Goal: Task Accomplishment & Management: Manage account settings

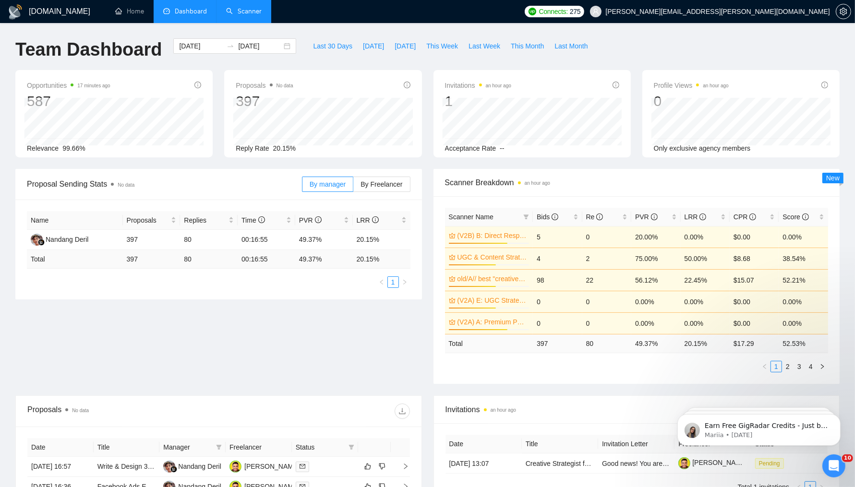
click at [241, 7] on link "Scanner" at bounding box center [244, 11] width 36 height 8
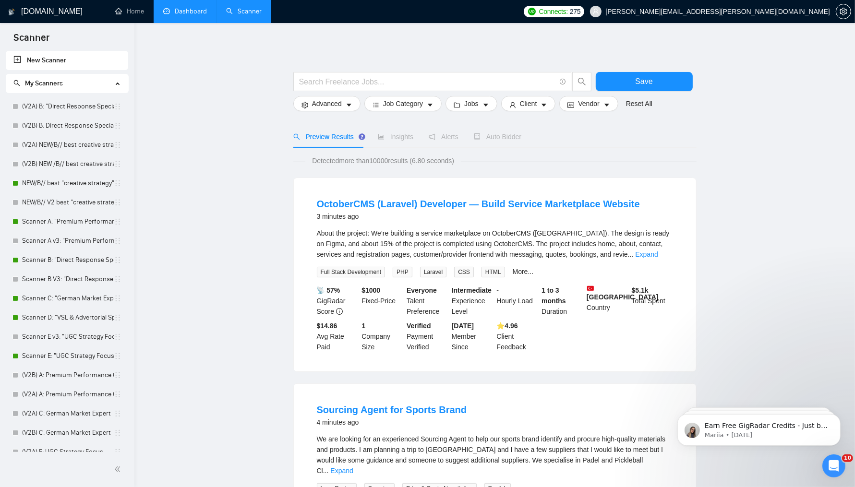
click at [192, 15] on link "Dashboard" at bounding box center [185, 11] width 44 height 8
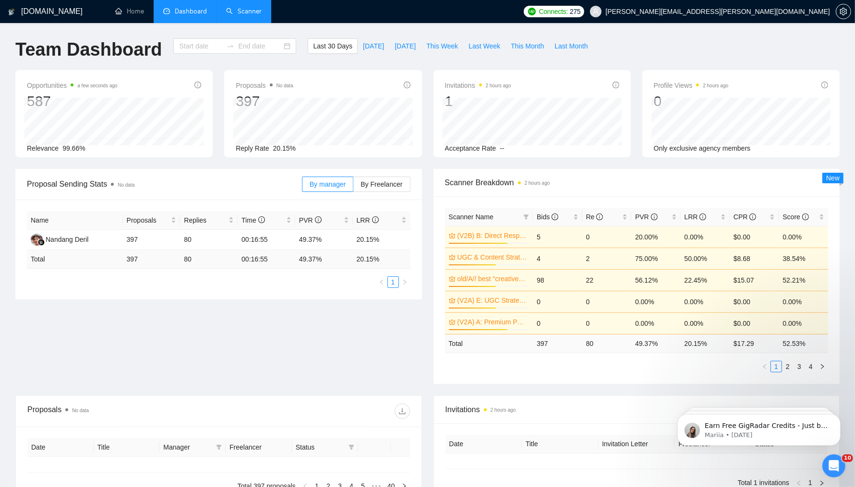
type input "[DATE]"
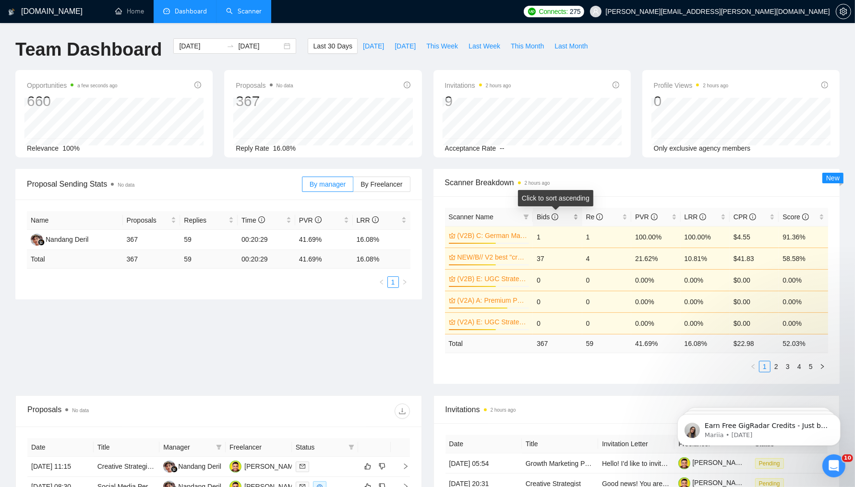
click at [578, 219] on div "Bids" at bounding box center [557, 217] width 41 height 11
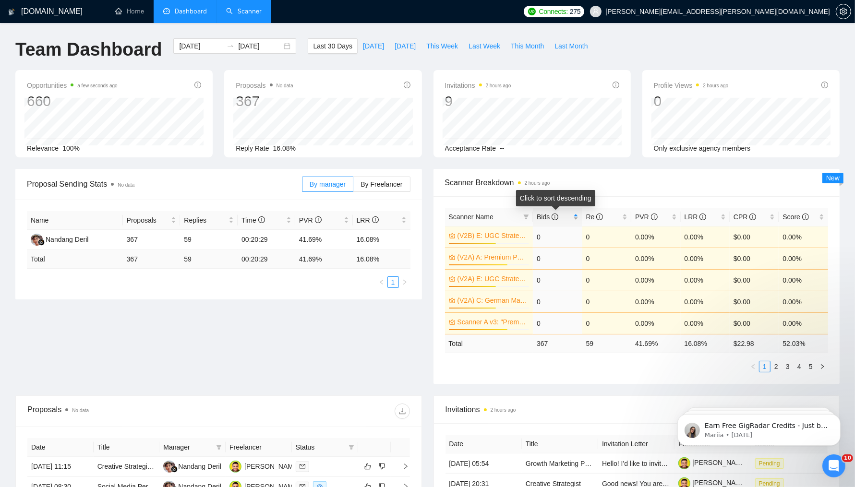
click at [578, 218] on div "Bids" at bounding box center [557, 217] width 41 height 11
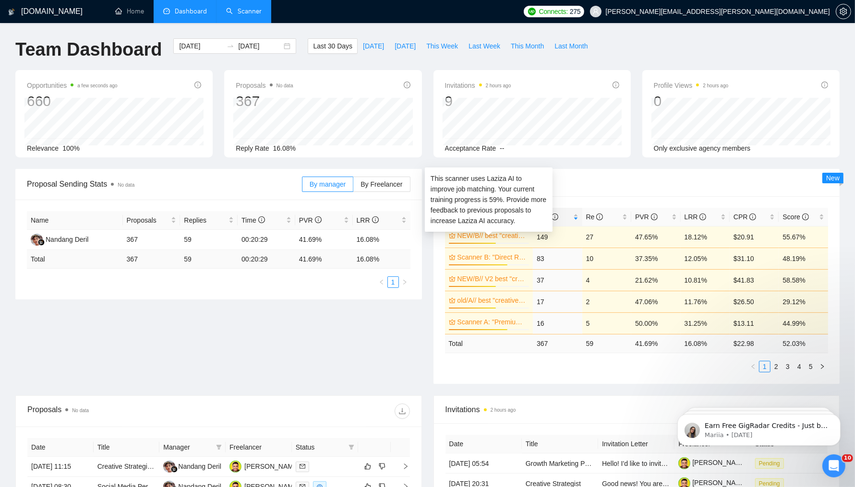
click at [493, 236] on link "NEW/B// best "creative strategy" cover letter" at bounding box center [493, 235] width 70 height 11
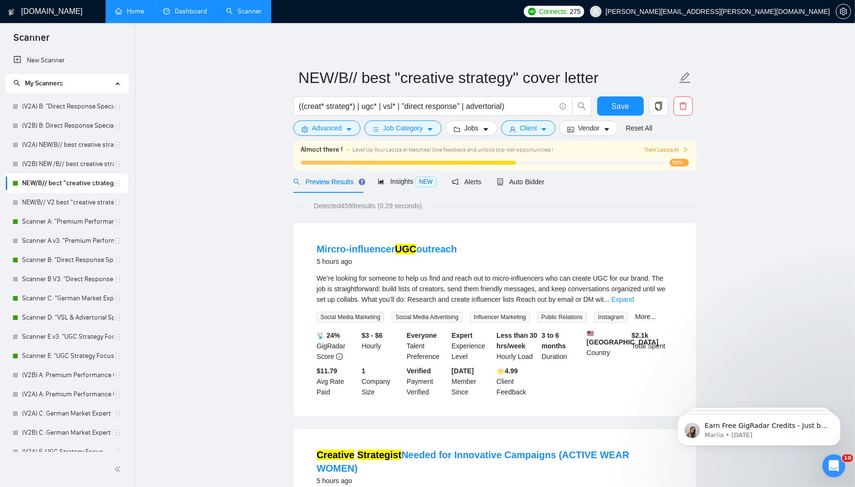
click at [126, 15] on link "Home" at bounding box center [129, 11] width 29 height 8
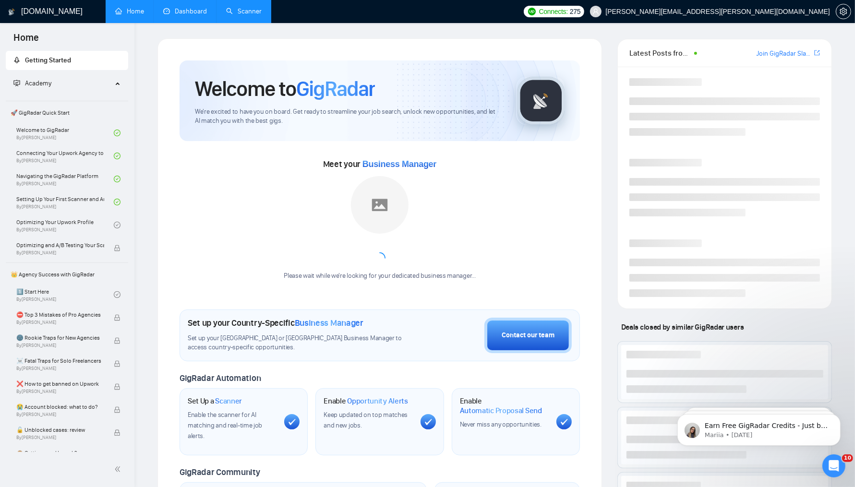
click at [192, 7] on link "Dashboard" at bounding box center [185, 11] width 44 height 8
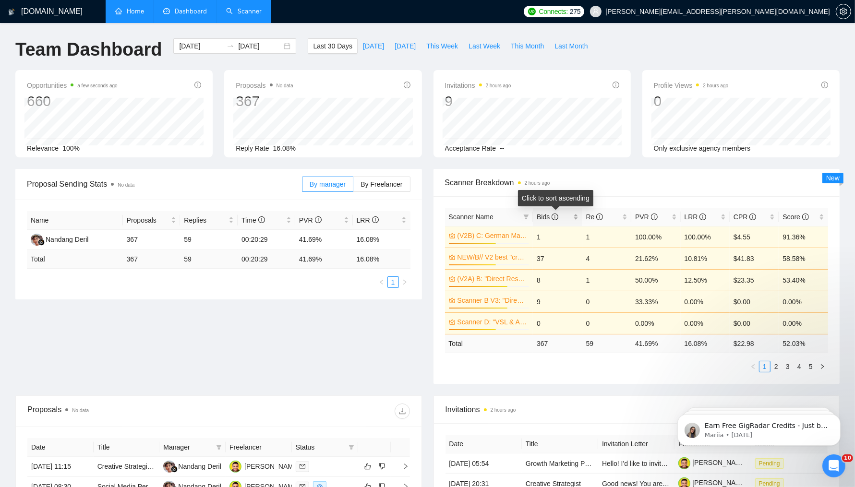
click at [578, 219] on div "Bids" at bounding box center [557, 217] width 41 height 11
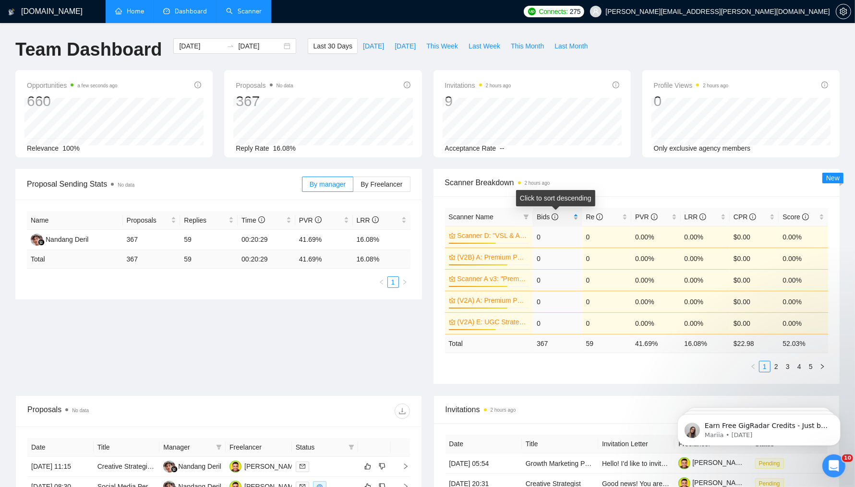
click at [578, 219] on div "Bids" at bounding box center [557, 217] width 41 height 11
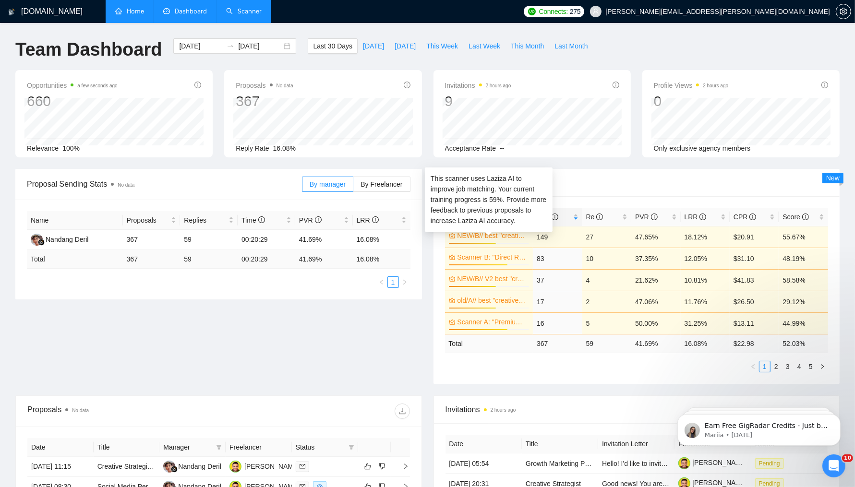
click at [492, 237] on link "NEW/B// best "creative strategy" cover letter" at bounding box center [493, 235] width 70 height 11
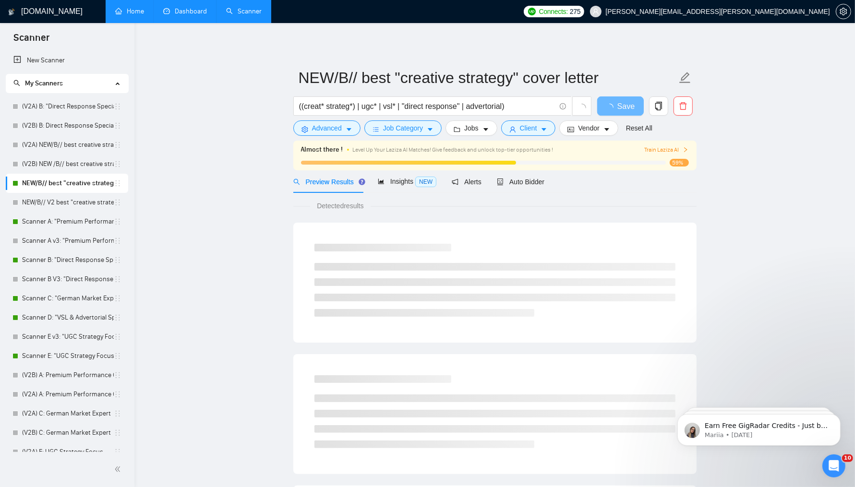
click at [665, 152] on span "Train Laziza AI" at bounding box center [666, 149] width 44 height 9
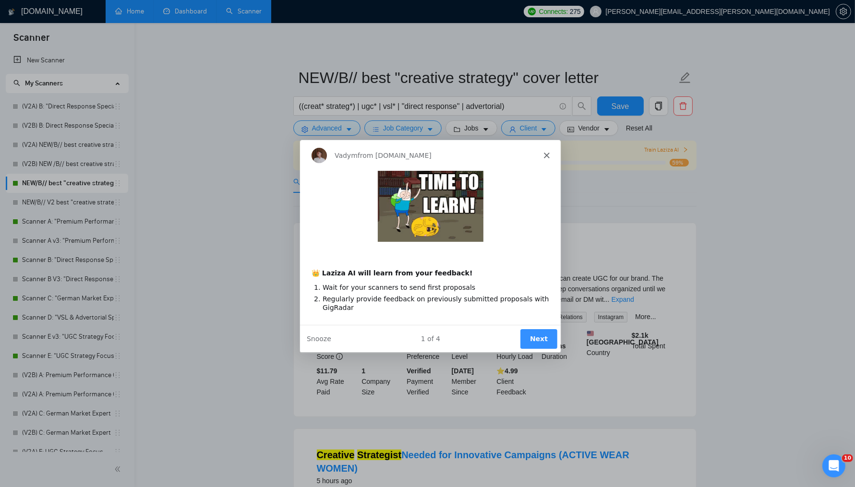
click at [543, 340] on button "Next" at bounding box center [538, 339] width 37 height 20
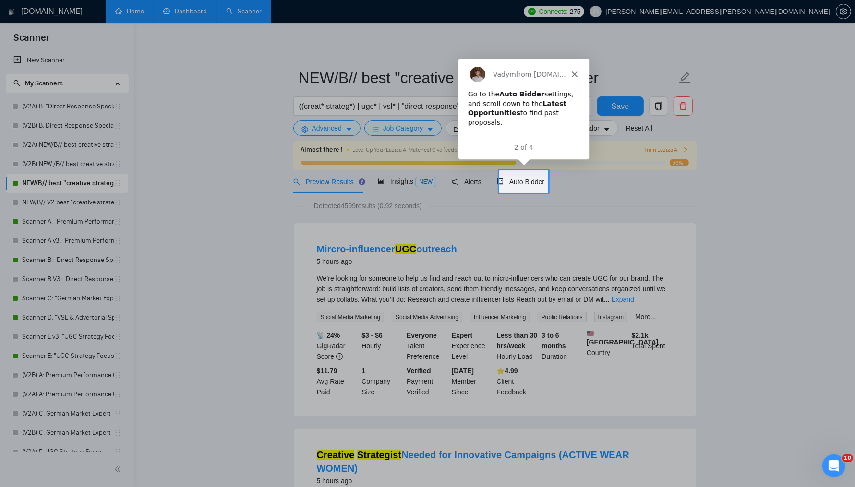
click at [578, 73] on div "Vadym from [DOMAIN_NAME]" at bounding box center [523, 73] width 131 height 31
click at [575, 72] on polygon "Close" at bounding box center [574, 74] width 6 height 6
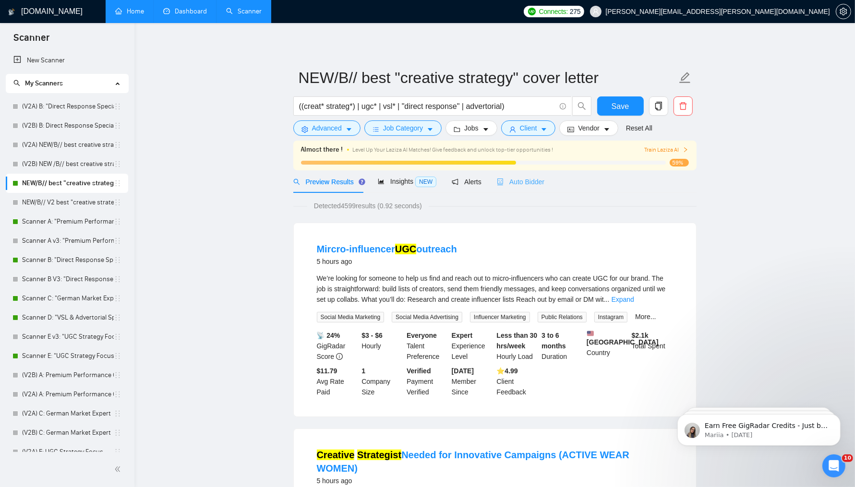
click at [526, 176] on div "Auto Bidder" at bounding box center [521, 181] width 48 height 23
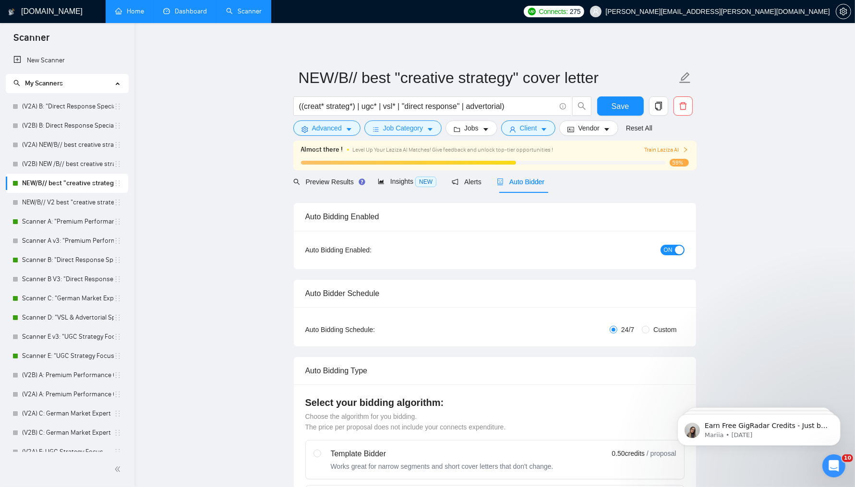
radio input "false"
radio input "true"
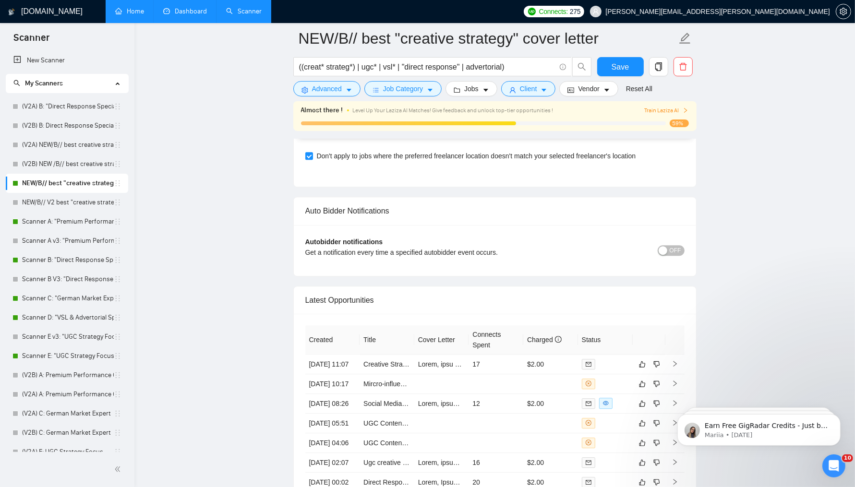
scroll to position [2616, 0]
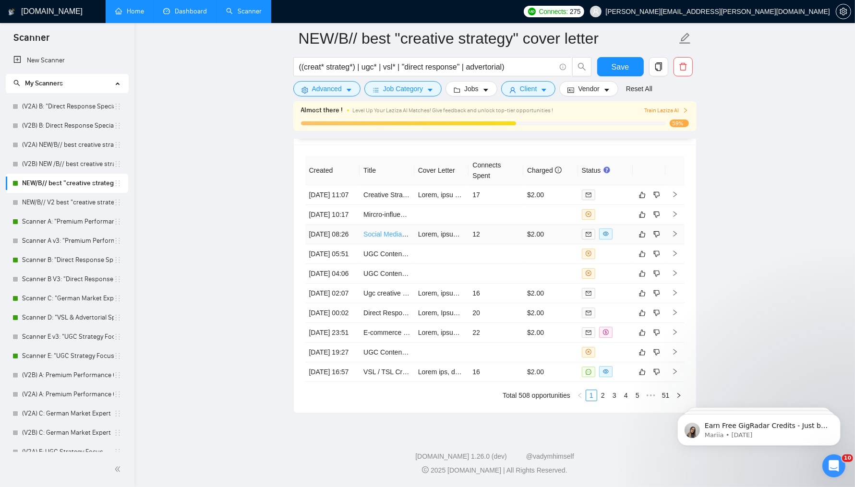
click at [401, 230] on link "Social Media Personal Brand Strategist – Trend Spotting & Creative Growth Partn…" at bounding box center [487, 234] width 249 height 8
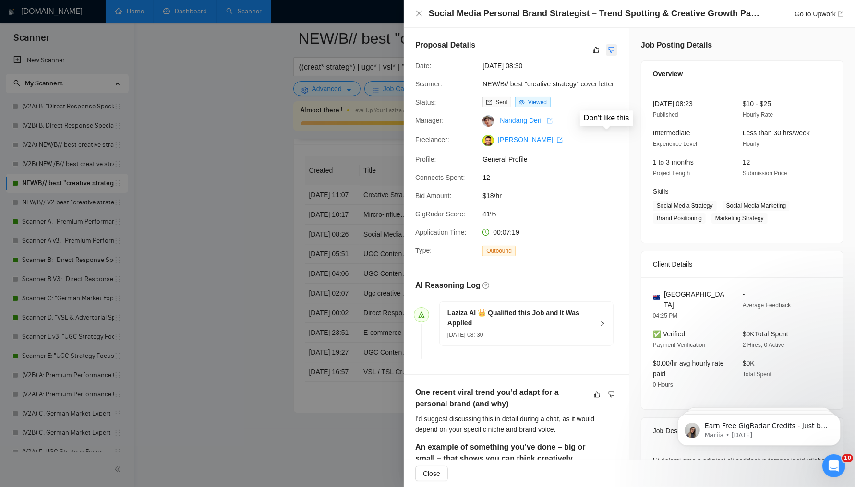
click at [608, 54] on button "button" at bounding box center [612, 50] width 12 height 12
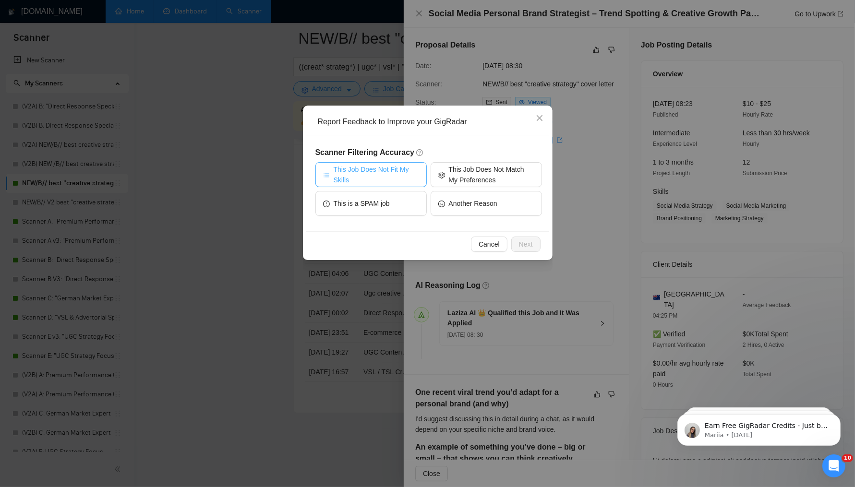
click at [363, 170] on span "This Job Does Not Fit My Skills" at bounding box center [376, 174] width 85 height 21
click at [519, 241] on span "Next" at bounding box center [526, 244] width 14 height 11
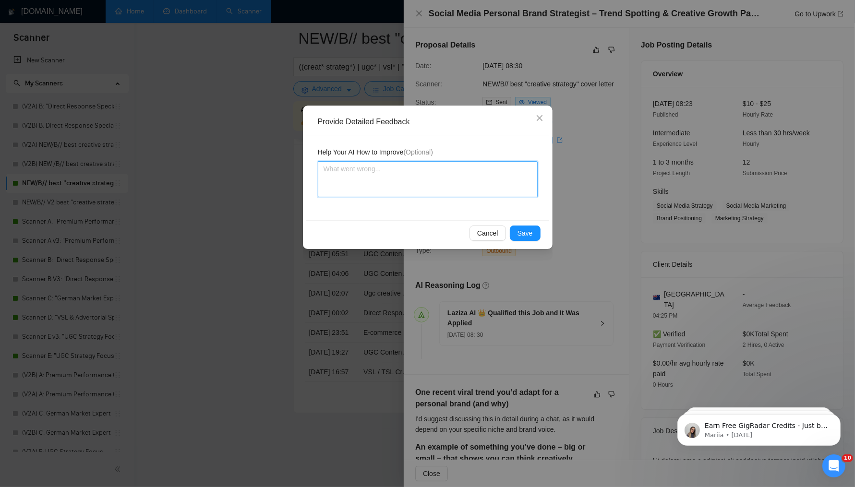
click at [437, 184] on textarea at bounding box center [428, 179] width 220 height 36
type textarea "T"
type textarea "This is not a good fit"
type textarea "This is not a good fit because"
type textarea "This is not a good fit because they were"
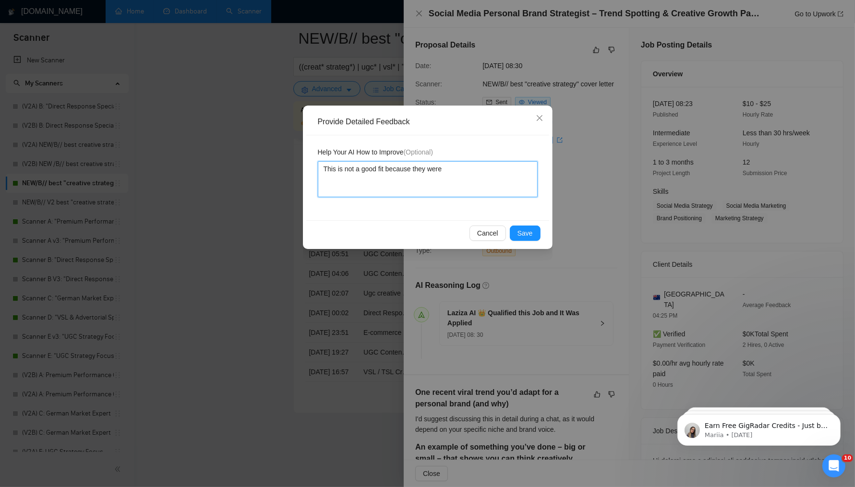
type textarea "This is not a good fit because they're looking"
type textarea "This is not a good fit because they're looking for"
type textarea "This is not a good fit because they're looking for social"
type textarea "This is not a good fit because they're looking for social media"
type textarea "This is not a good fit because they're looking for social media personal"
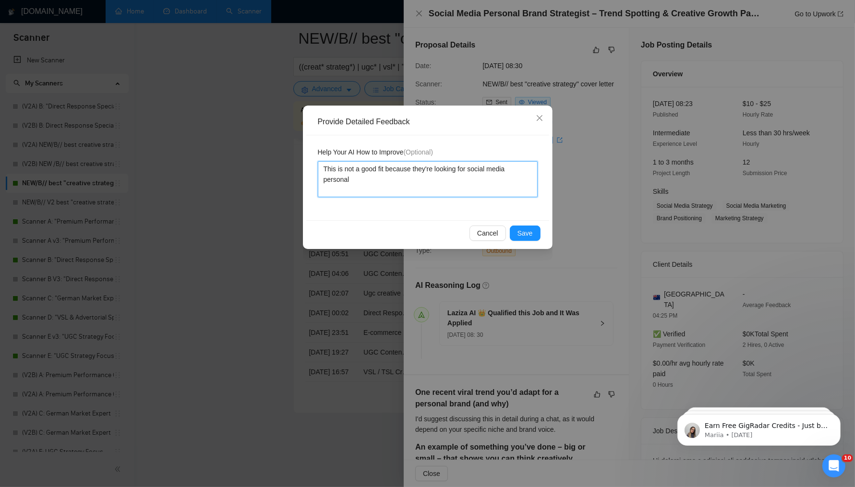
type textarea "This is not a good fit because they're looking for social media personal brand …"
type textarea "This is not a good fit because they're looking for social media personal brain …"
type textarea "This is not a good fit because they're looking for social media, personal brand…"
type textarea "This is not a good fit because they're looking for social media, personal brain…"
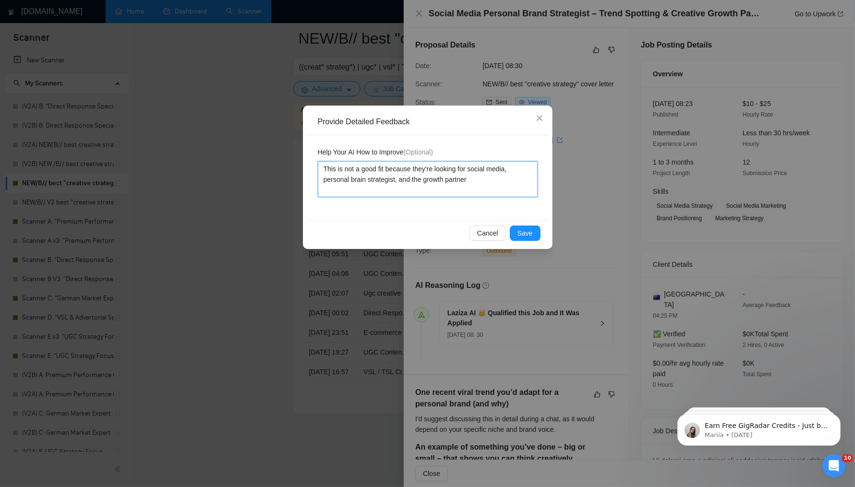
type textarea "This is not a good fit because they're looking for social media personal brain …"
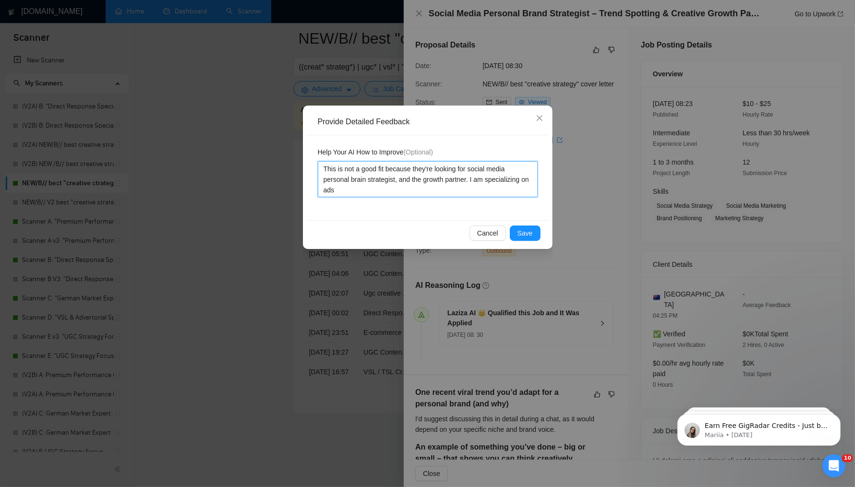
type textarea "This is not a good fit because they're looking for social media personal brain …"
type textarea "This is not a good fit because they're looking for social media personal brand …"
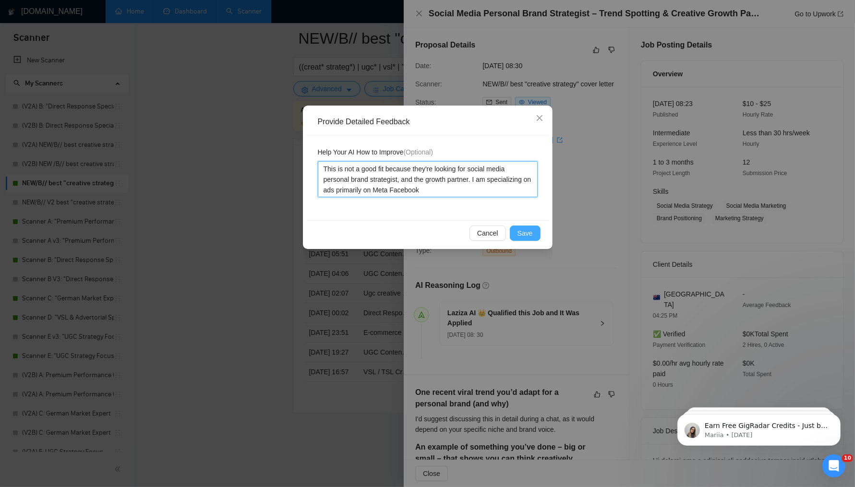
type textarea "This is not a good fit because they're looking for social media personal brand …"
click at [524, 232] on span "Save" at bounding box center [525, 233] width 15 height 11
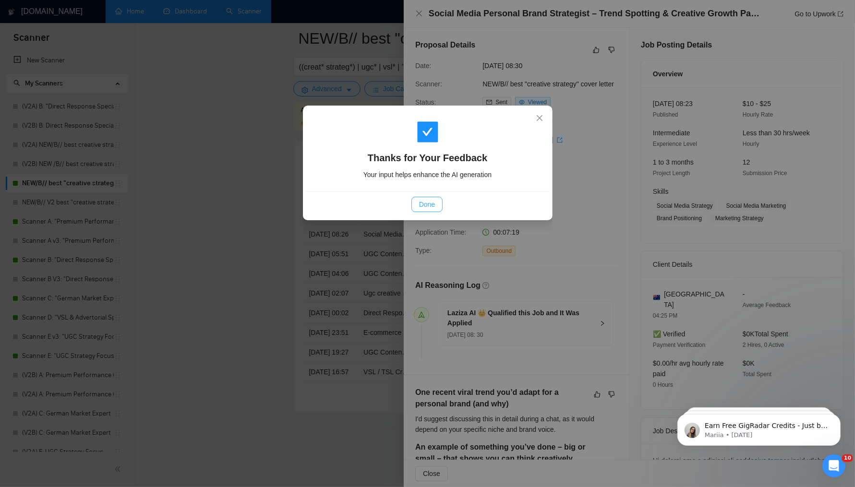
click at [436, 205] on button "Done" at bounding box center [427, 204] width 31 height 15
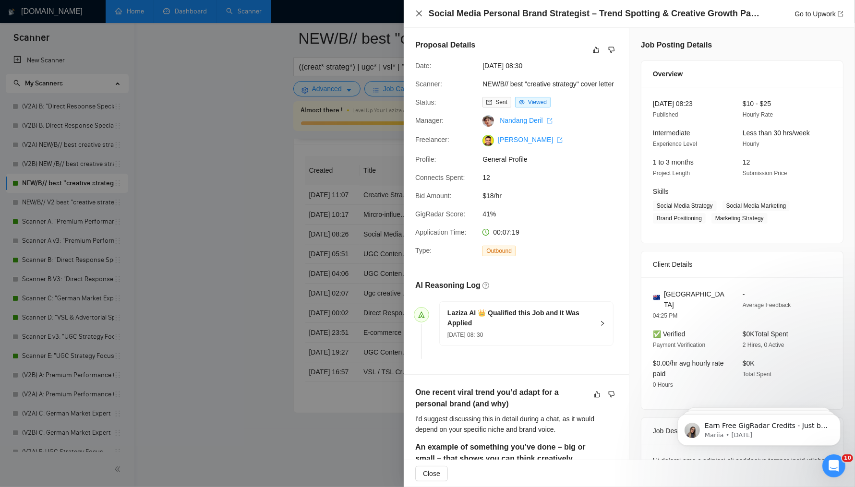
click at [417, 16] on icon "close" at bounding box center [419, 14] width 8 height 8
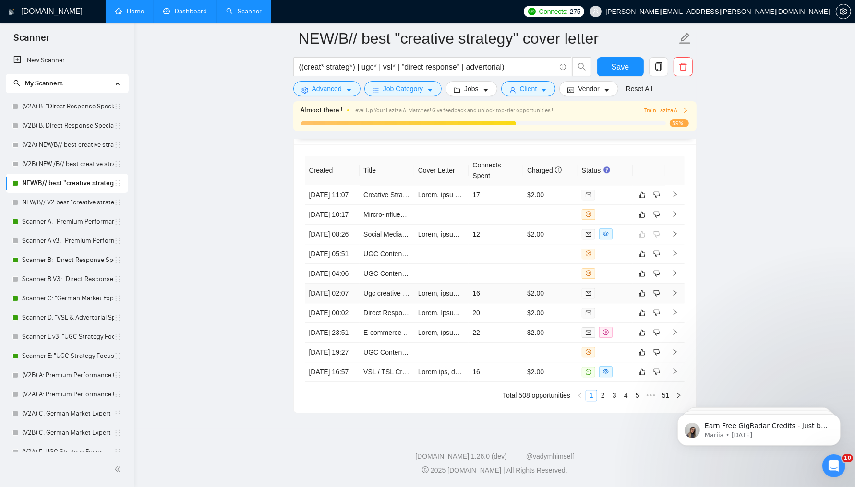
click at [505, 284] on td "16" at bounding box center [496, 294] width 55 height 20
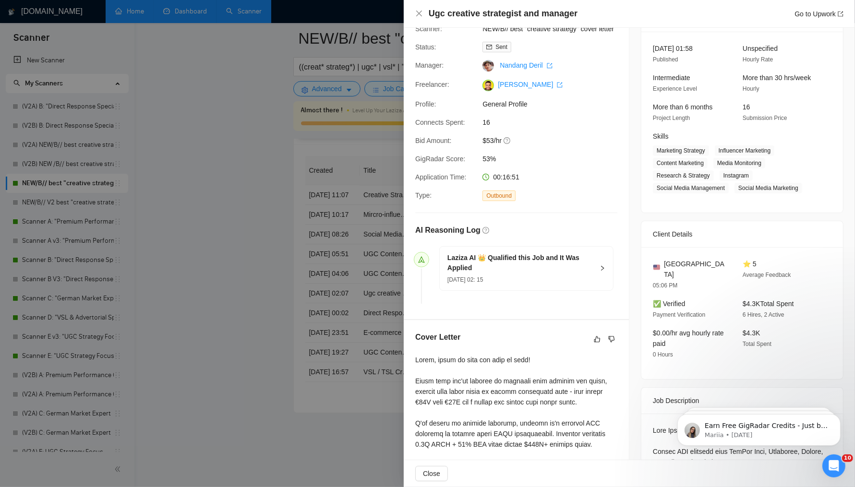
scroll to position [61, 0]
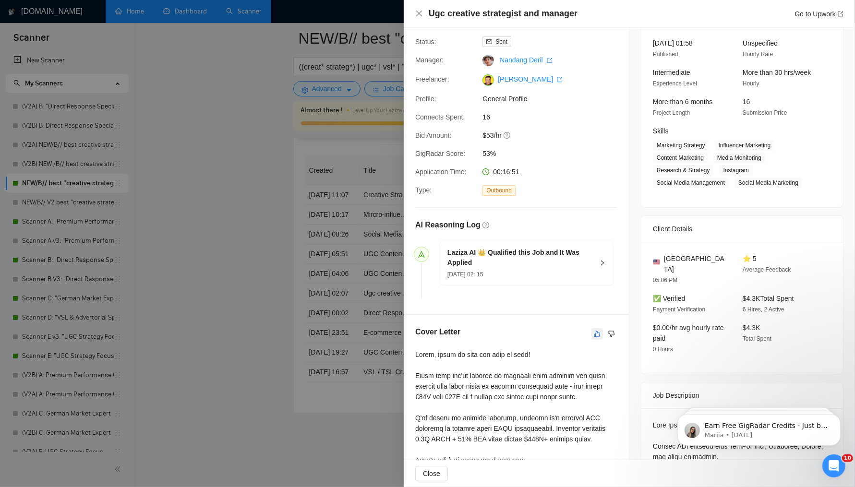
click at [594, 335] on icon "like" at bounding box center [597, 334] width 6 height 6
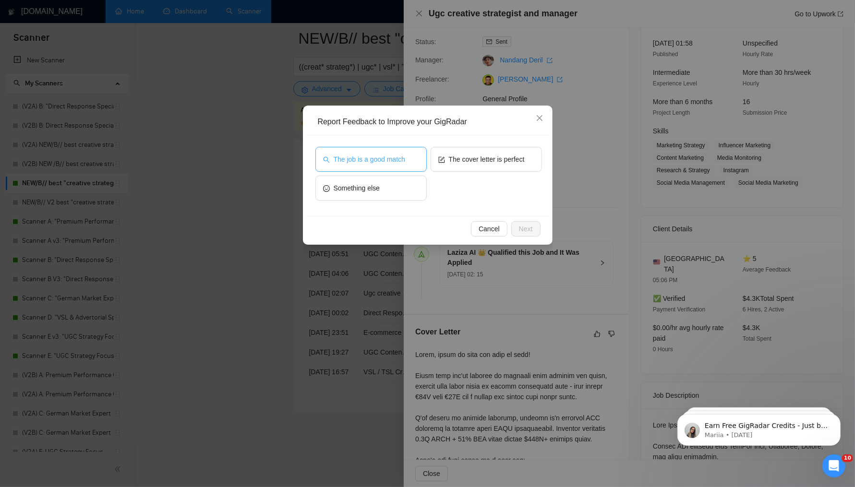
click at [388, 166] on button "The job is a good match" at bounding box center [370, 159] width 111 height 25
click at [531, 228] on span "Next" at bounding box center [526, 229] width 14 height 11
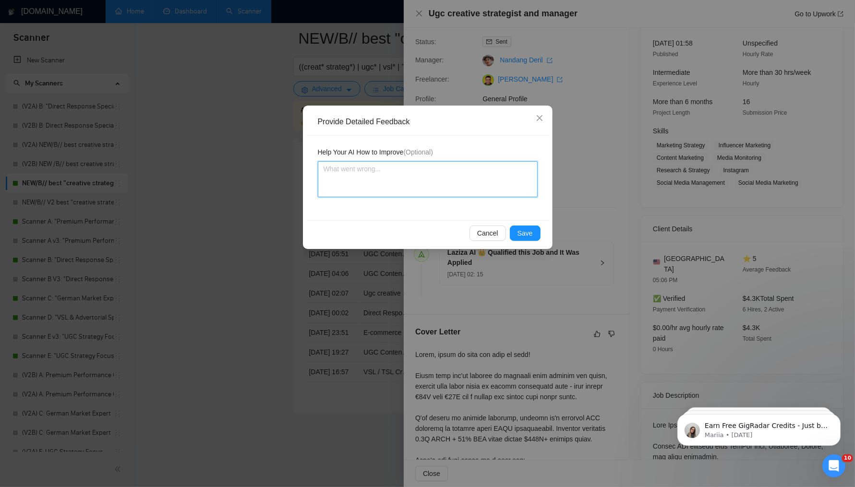
click at [445, 194] on textarea at bounding box center [428, 179] width 220 height 36
click at [444, 181] on textarea at bounding box center [428, 179] width 220 height 36
click at [426, 174] on textarea at bounding box center [428, 179] width 220 height 36
type textarea "This is"
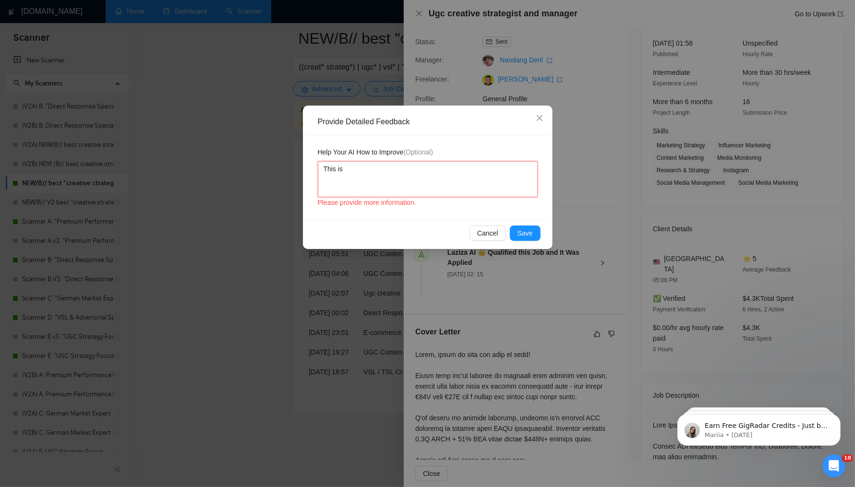
type textarea "This is a good"
type textarea "This is a good fit"
type textarea "This is a good fit because"
type textarea "This is a good fit because they were"
type textarea "This is a good fit because they're looking for a U"
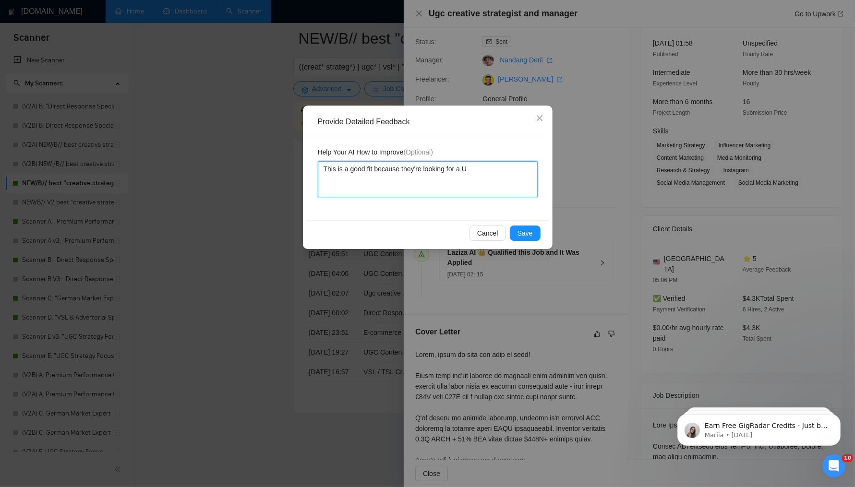
type textarea "This is a good fit because they're looking for a UG"
type textarea "This is a good fit because they're looking for a UTC"
type textarea "This is a good fit because they're looking for a UTC and"
type textarea "This is a good fit because they're looking for a UTC and creative"
type textarea "This is a good fit because they're looking for a UTC and creative strata"
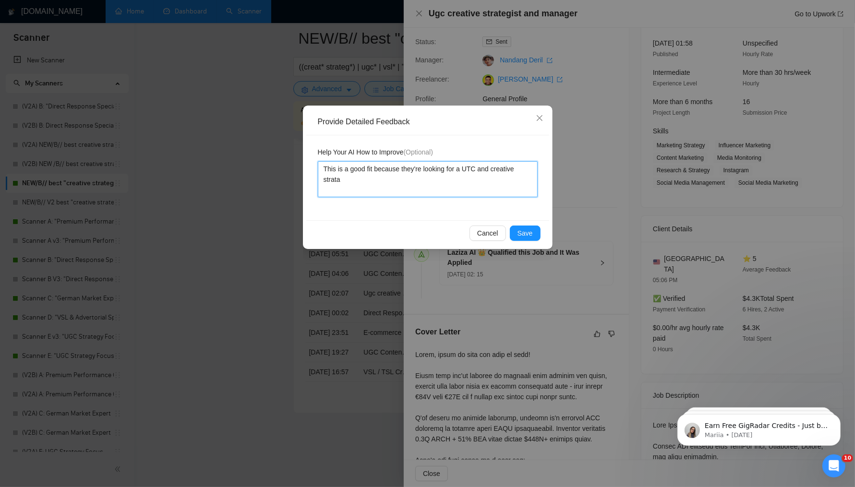
type textarea "This is a good fit because they're looking for a UTC and creative strategist ma…"
click at [473, 167] on textarea "This is a good fit because they're looking for a UTC and creative strategist ma…" at bounding box center [428, 179] width 220 height 36
type textarea "This is a good fit because they're looking for a U and creative strategist mana…"
type textarea "This is a good fit because they're looking for a UG and creative strategist man…"
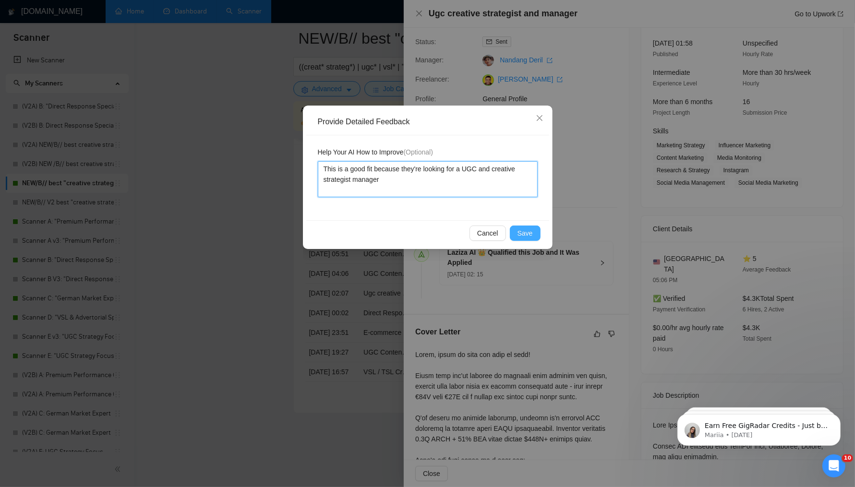
type textarea "This is a good fit because they're looking for a UGC and creative strategist ma…"
click at [539, 234] on button "Save" at bounding box center [525, 233] width 31 height 15
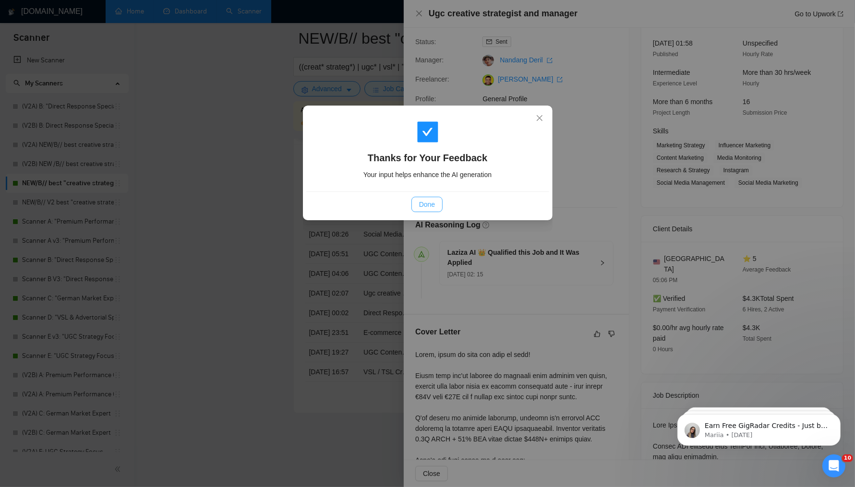
click at [417, 201] on button "Done" at bounding box center [427, 204] width 31 height 15
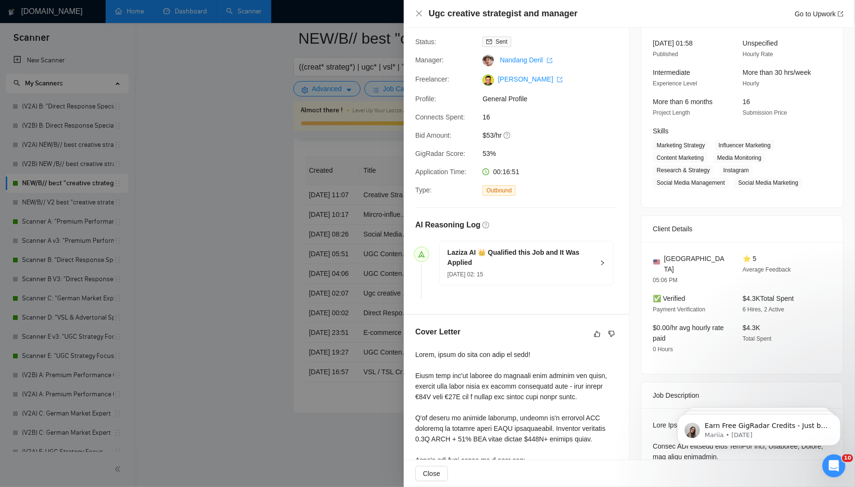
click at [234, 242] on div at bounding box center [427, 243] width 855 height 487
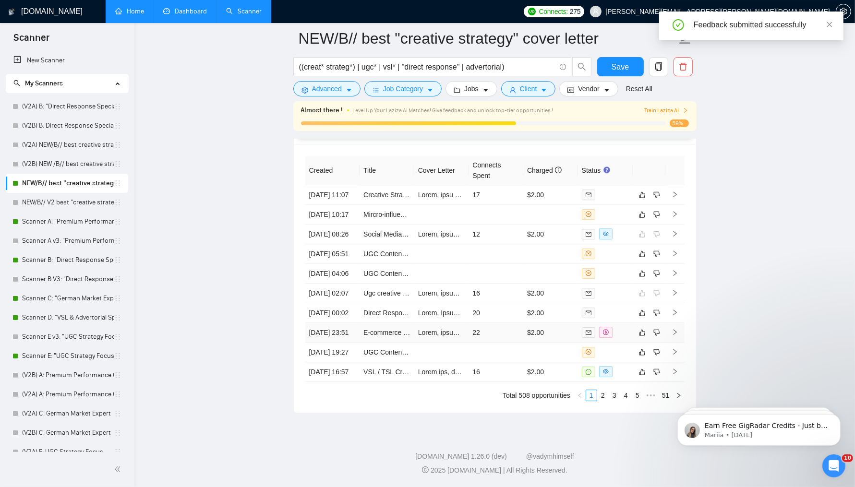
click at [443, 323] on td at bounding box center [441, 333] width 55 height 20
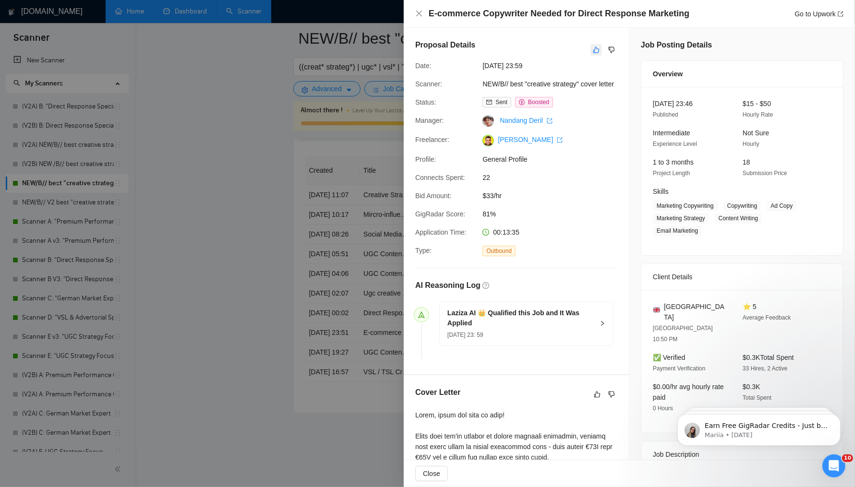
click at [593, 49] on icon "like" at bounding box center [596, 50] width 6 height 6
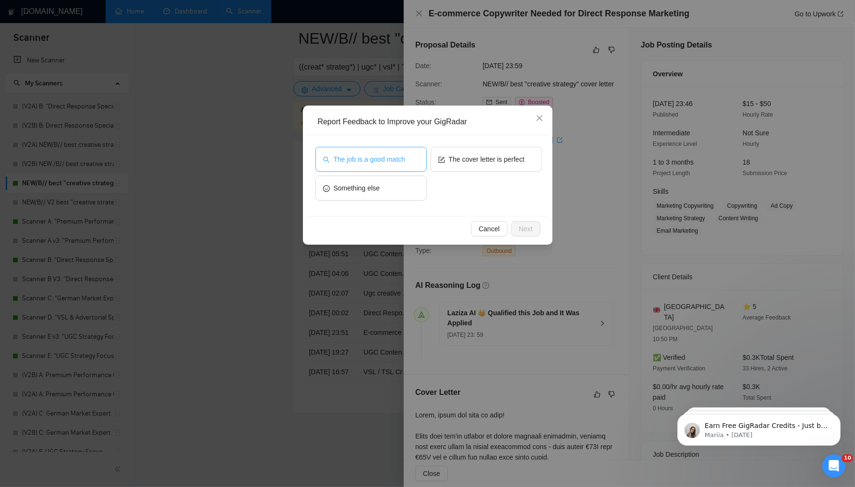
click at [365, 164] on button "The job is a good match" at bounding box center [370, 159] width 111 height 25
click at [528, 233] on span "Next" at bounding box center [526, 229] width 14 height 11
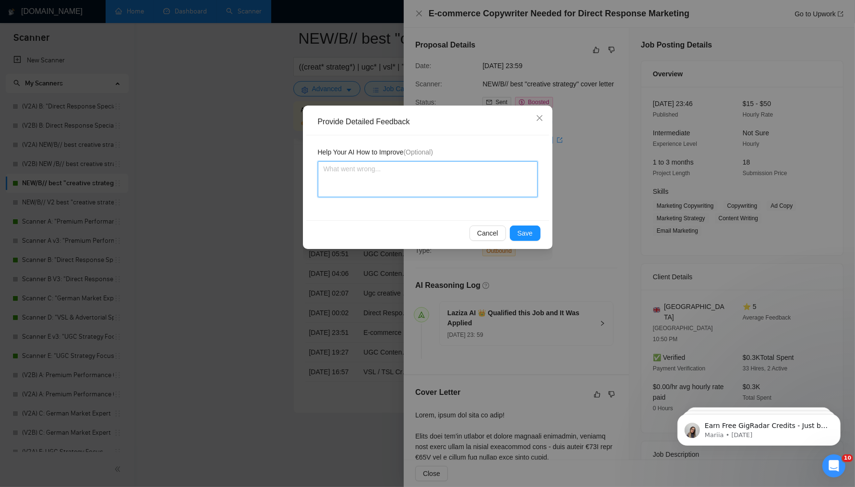
click at [441, 184] on textarea at bounding box center [428, 179] width 220 height 36
type textarea "This is"
type textarea "This is a good"
type textarea "This is a good fit"
type textarea "This is a good fit because they"
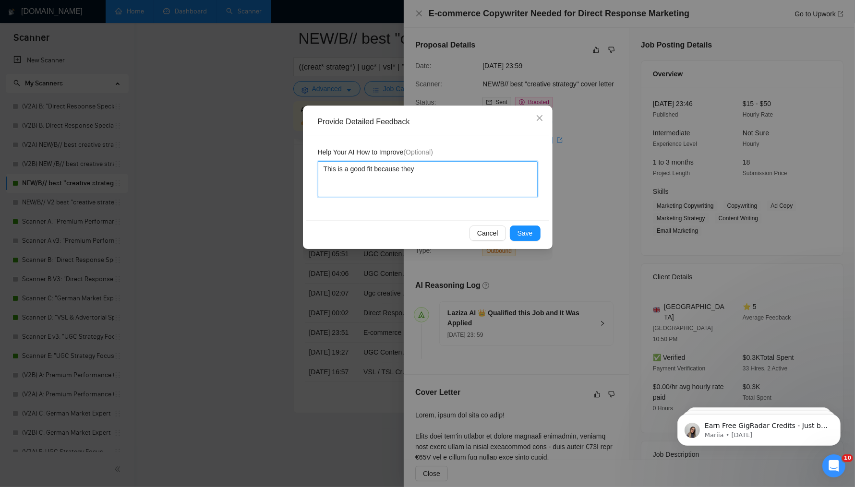
type textarea "This is a good fit because they're looking for a copy"
type textarea "This is a good fit because they're looking for a copy ride"
type textarea "This is a good fit because they're looking for a Copywriter ride"
type textarea "This is a good fit because they're looking for a Copywriter that"
type textarea "This is a good fit because they're looking for a Copywriter that is"
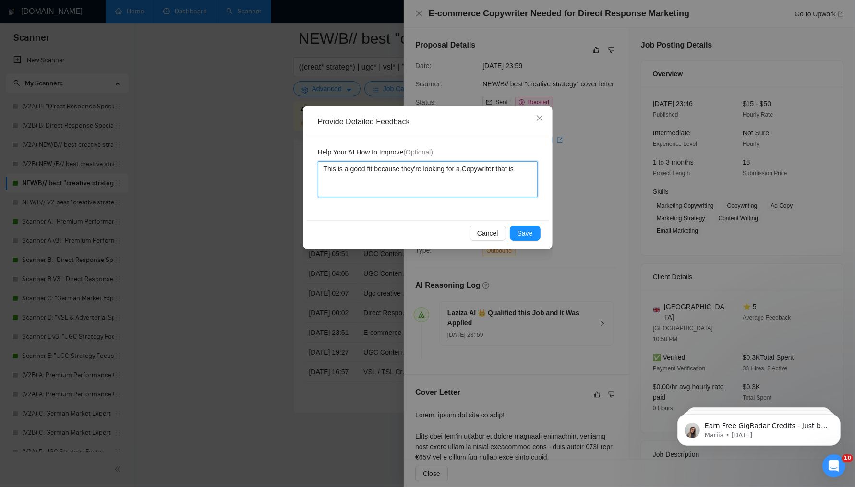
type textarea "This is a good fit because they're looking for a Copywriter that is doing"
type textarea "This is a good fit because they're looking for a Copywriter that is doing [PERS…"
type textarea "This is a good fit because they're looking for a Copywriter that is doing direc…"
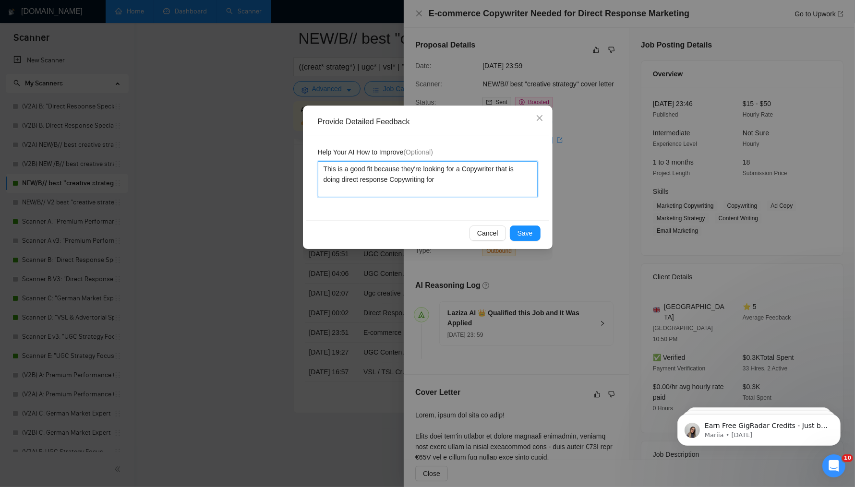
type textarea "This is a good fit because they're looking for a Copywriter that is doing direc…"
click at [526, 235] on span "Save" at bounding box center [525, 233] width 15 height 11
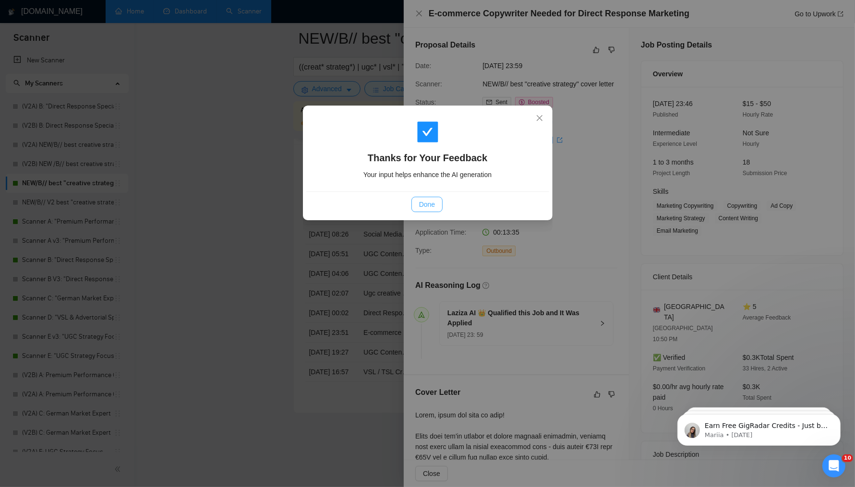
click at [432, 207] on span "Done" at bounding box center [427, 204] width 16 height 11
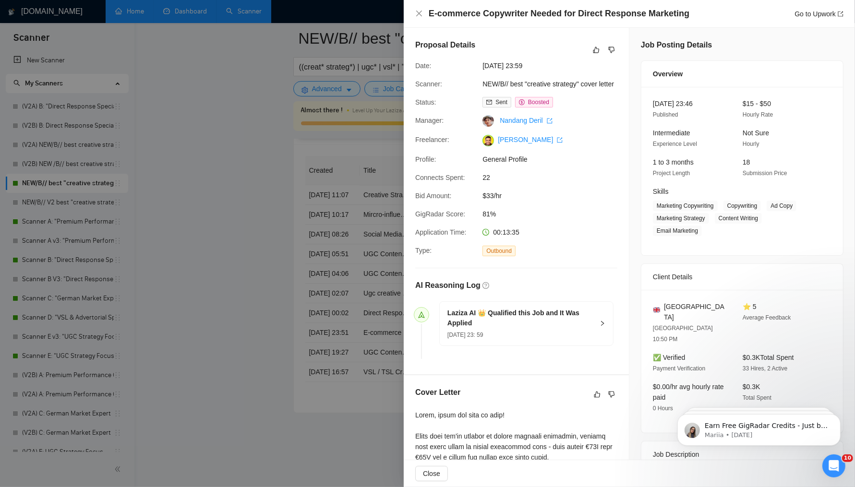
click at [418, 19] on div "E-commerce Copywriter Needed for Direct Response Marketing Go to Upwork" at bounding box center [629, 14] width 428 height 12
click at [420, 16] on icon "close" at bounding box center [419, 14] width 8 height 8
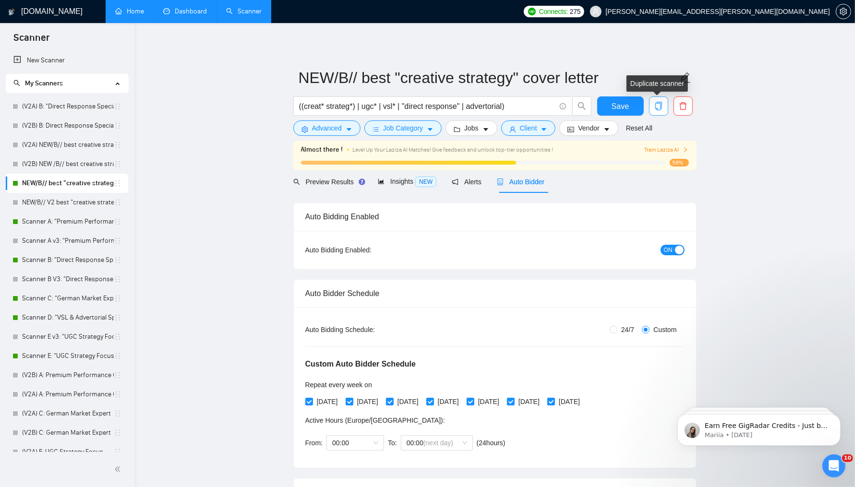
click at [656, 106] on icon "copy" at bounding box center [658, 106] width 9 height 9
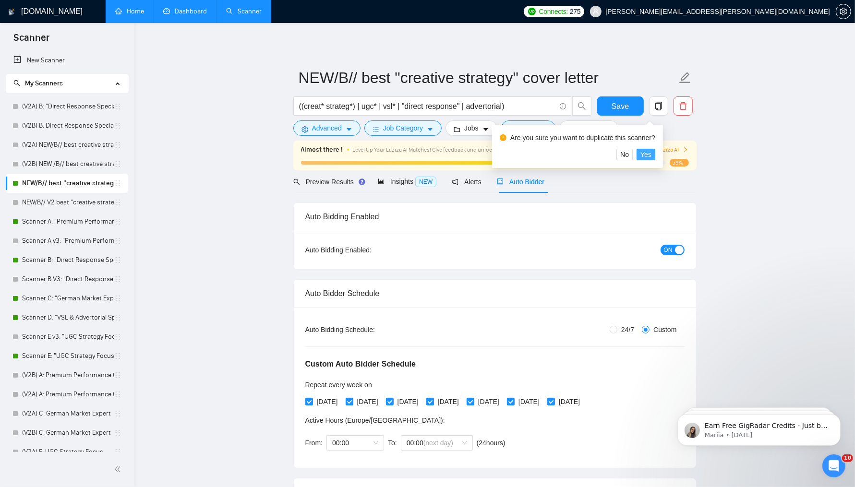
click at [652, 154] on span "Yes" at bounding box center [646, 154] width 11 height 11
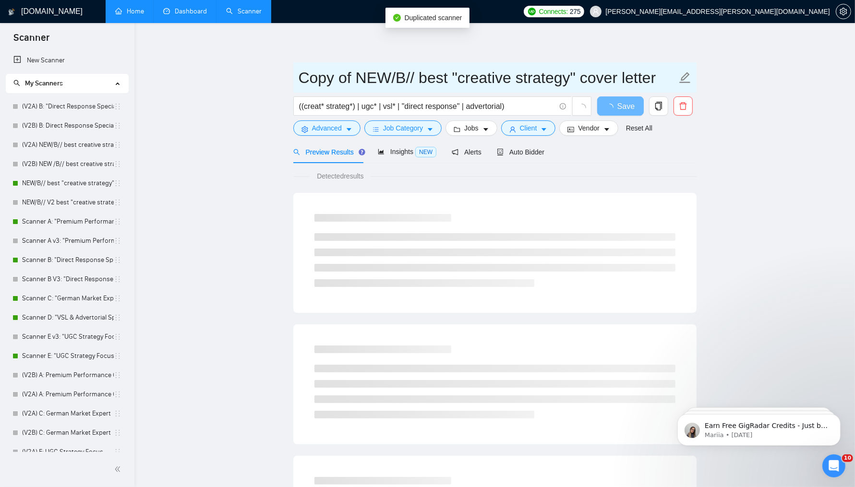
click at [309, 81] on input "Copy of NEW/B// best "creative strategy" cover letter" at bounding box center [488, 78] width 378 height 24
click at [349, 78] on input "Copy of NEW/B// best "creative strategy" cover letter" at bounding box center [488, 78] width 378 height 24
drag, startPoint x: 351, startPoint y: 79, endPoint x: 289, endPoint y: 79, distance: 62.4
click at [289, 79] on main "Copy of NEW/B// best "creative strategy" cover letter ((creat* strateg*) | ugc*…" at bounding box center [495, 438] width 690 height 801
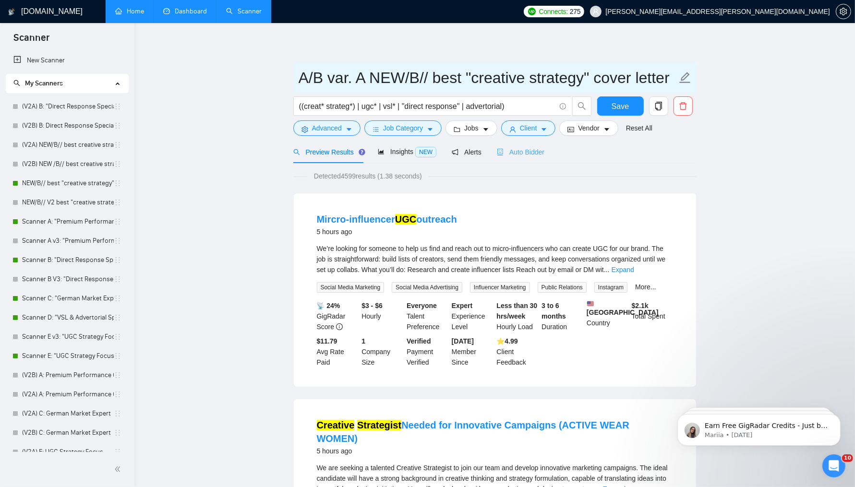
type input "A/B var. A NEW/B// best "creative strategy" cover letter"
click at [533, 150] on span "Auto Bidder" at bounding box center [521, 152] width 48 height 8
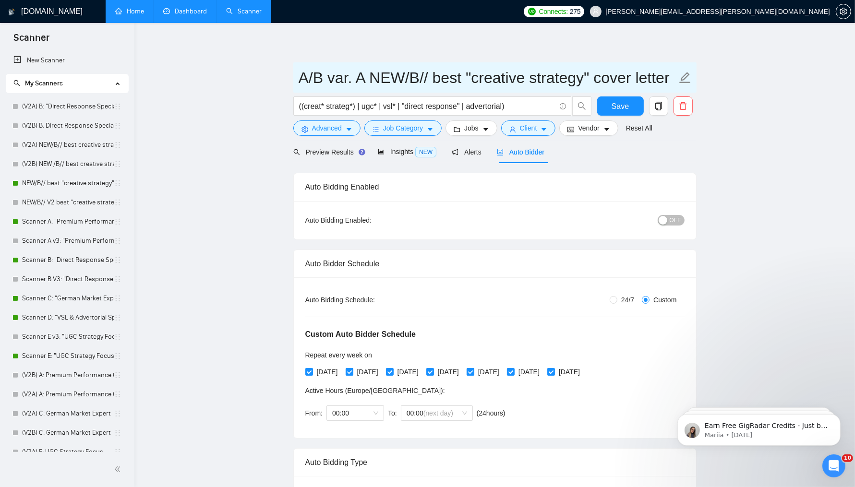
click at [361, 79] on input "A/B var. A NEW/B// best "creative strategy" cover letter" at bounding box center [488, 78] width 378 height 24
type input "A/B var. A main profile NEW/B// best "creative strategy" cover letter"
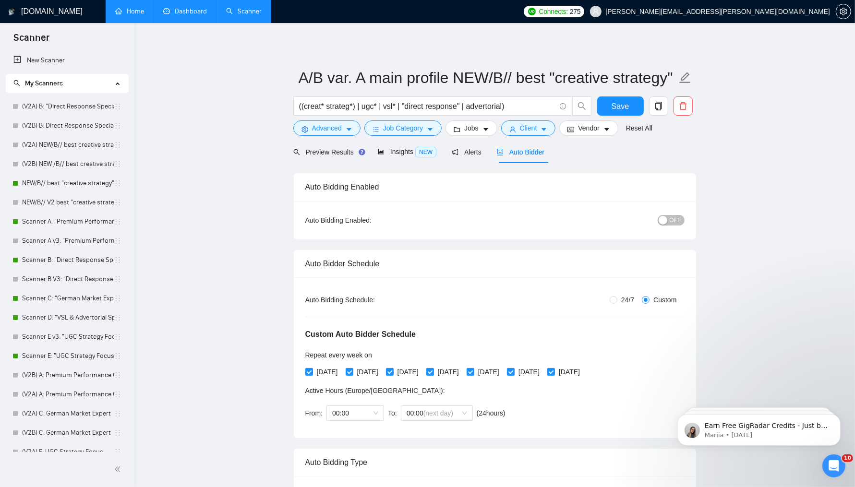
click at [668, 217] on button "OFF" at bounding box center [671, 220] width 27 height 11
click at [352, 373] on input "[DATE]" at bounding box center [349, 371] width 7 height 7
checkbox input "false"
click at [433, 369] on input "[DATE]" at bounding box center [429, 371] width 7 height 7
checkbox input "false"
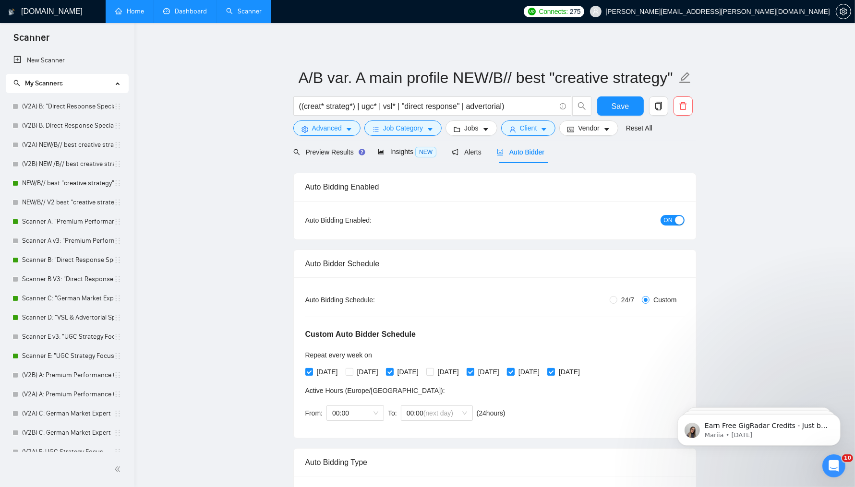
click at [514, 371] on input "[DATE]" at bounding box center [510, 371] width 7 height 7
checkbox input "false"
click at [610, 105] on button "Save" at bounding box center [620, 106] width 47 height 19
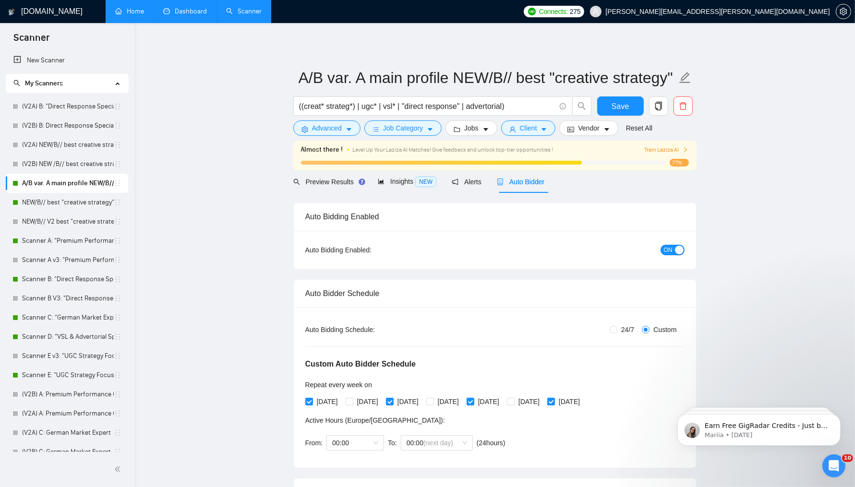
scroll to position [3, 0]
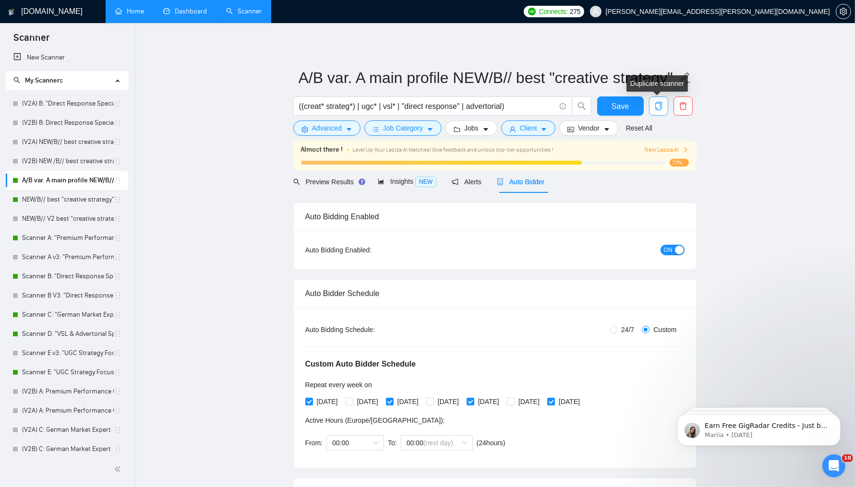
click at [654, 106] on icon "copy" at bounding box center [658, 106] width 9 height 9
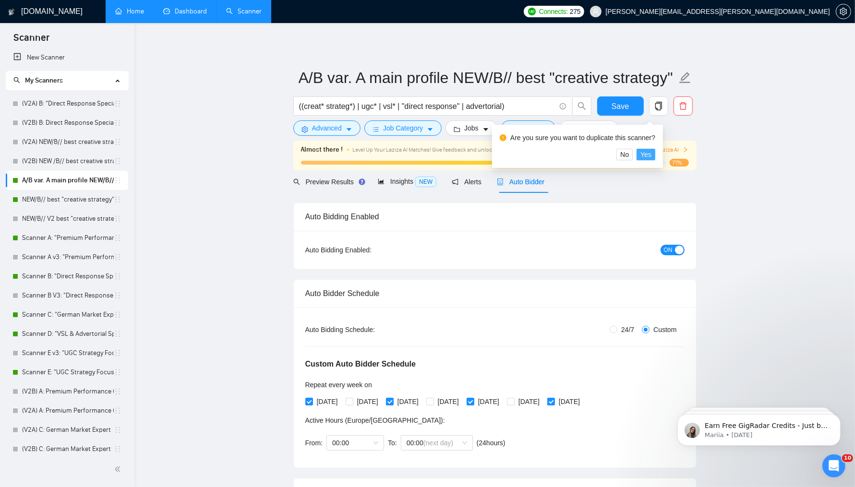
click at [652, 154] on span "Yes" at bounding box center [646, 154] width 11 height 11
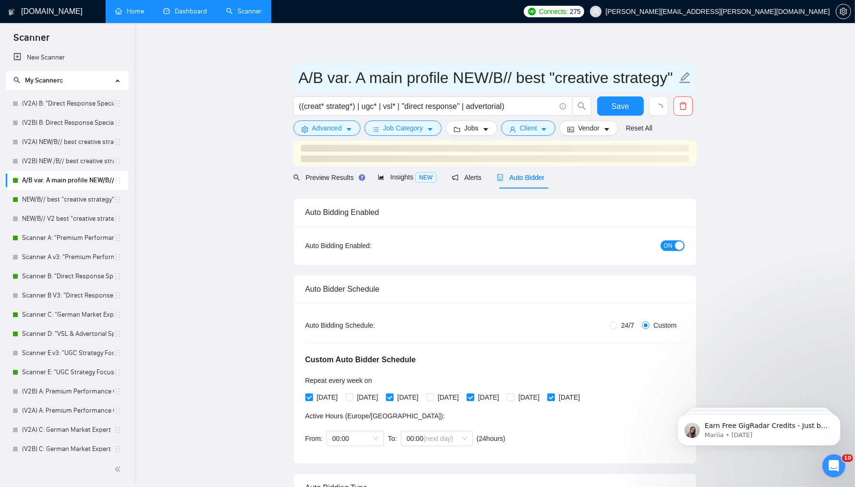
click at [361, 77] on input "A/B var. A main profile NEW/B// best "creative strategy" cover letter" at bounding box center [488, 78] width 378 height 24
type input "A/B var. B main profile NEW/B// best "creative strategy" cover letter"
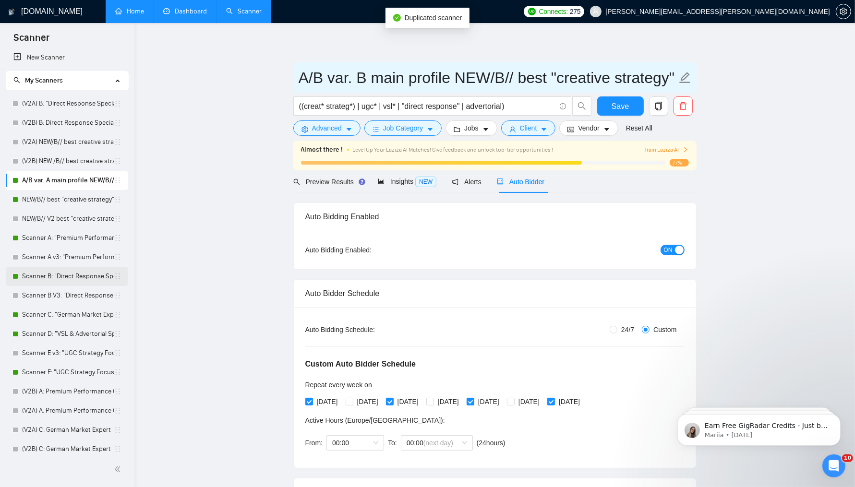
scroll to position [317, 0]
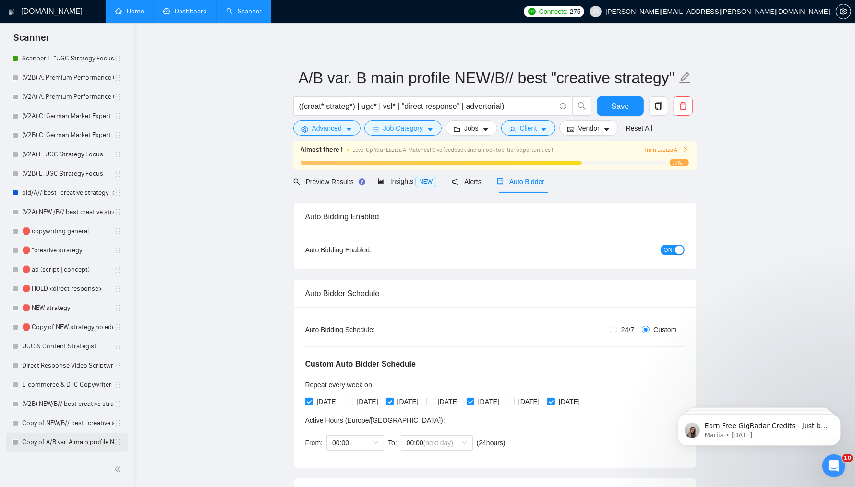
click at [81, 442] on link "Copy of A/B var. A main profile NEW/B// best "creative strategy" cover letter" at bounding box center [68, 442] width 92 height 19
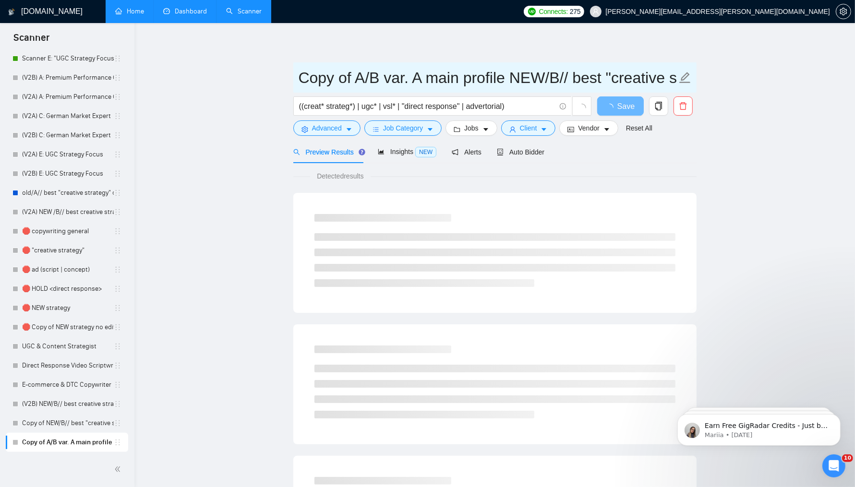
drag, startPoint x: 353, startPoint y: 77, endPoint x: 262, endPoint y: 83, distance: 91.4
click at [262, 83] on main "Copy of A/B var. A main profile NEW/B// best "creative strategy" cover letter (…" at bounding box center [495, 438] width 690 height 801
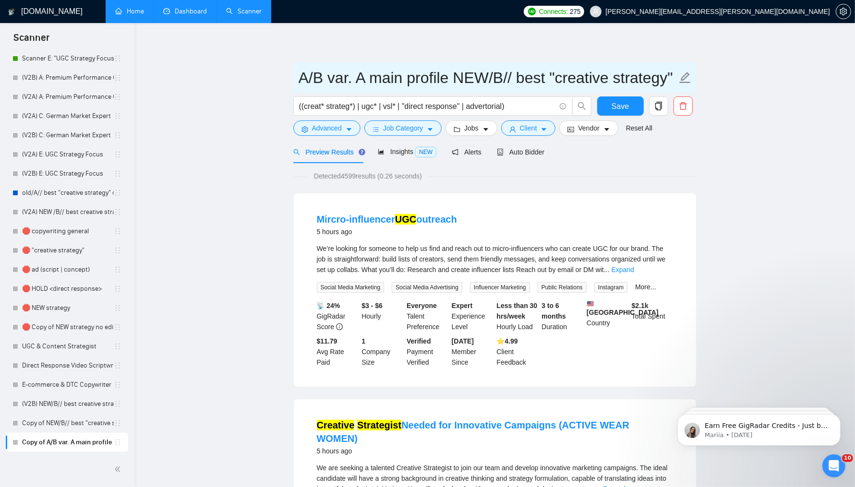
click at [363, 77] on input "A/B var. A main profile NEW/B// best "creative strategy" cover letter" at bounding box center [488, 78] width 378 height 24
type input "A/B var. B main profile NEW/B// best "creative strategy" cover letter"
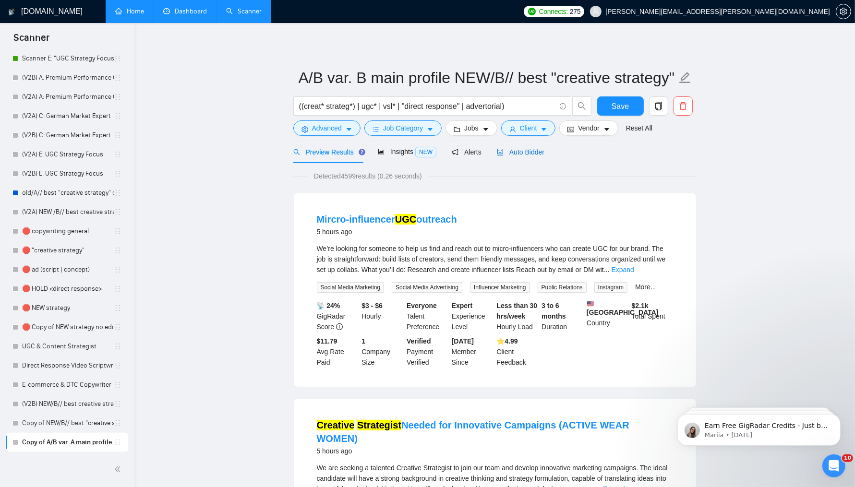
click at [531, 152] on span "Auto Bidder" at bounding box center [521, 152] width 48 height 8
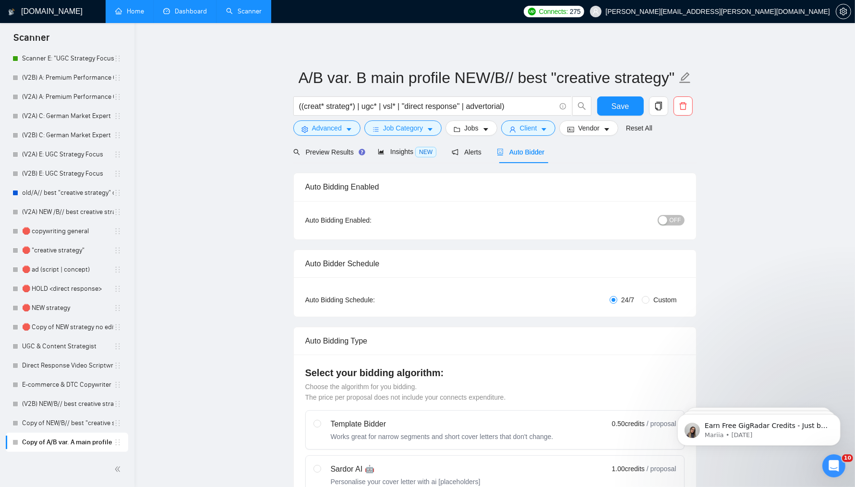
radio input "false"
radio input "true"
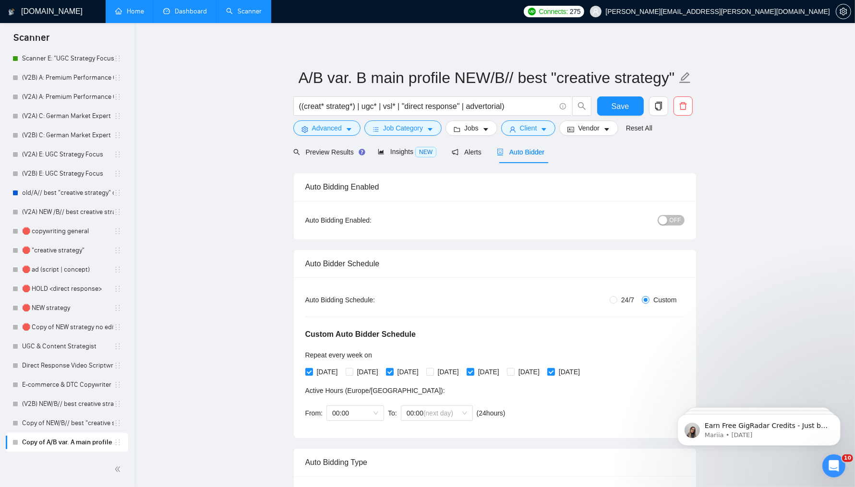
scroll to position [53, 0]
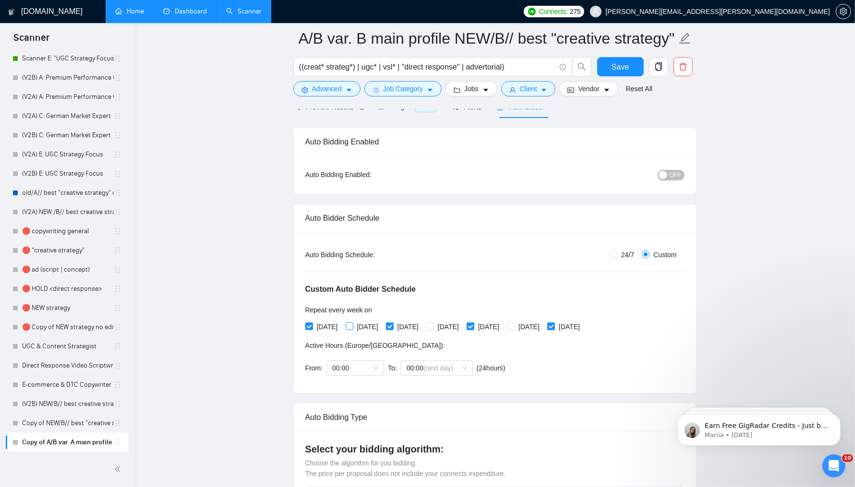
click at [352, 325] on input "[DATE]" at bounding box center [349, 326] width 7 height 7
checkbox input "true"
click at [319, 326] on span "[DATE]" at bounding box center [327, 327] width 29 height 11
click at [312, 326] on input "[DATE]" at bounding box center [308, 326] width 7 height 7
checkbox input "false"
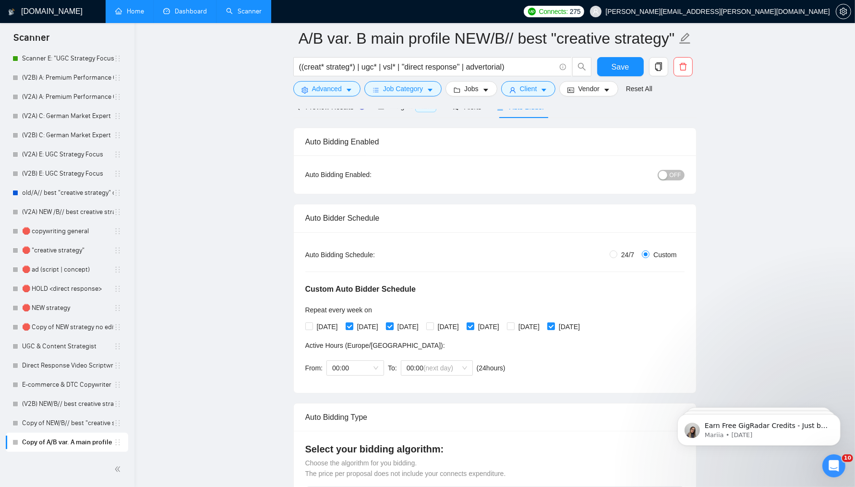
click at [393, 327] on input "[DATE]" at bounding box center [389, 326] width 7 height 7
checkbox input "false"
click at [434, 326] on span at bounding box center [430, 327] width 8 height 8
click at [433, 326] on input "[DATE]" at bounding box center [429, 326] width 7 height 7
checkbox input "true"
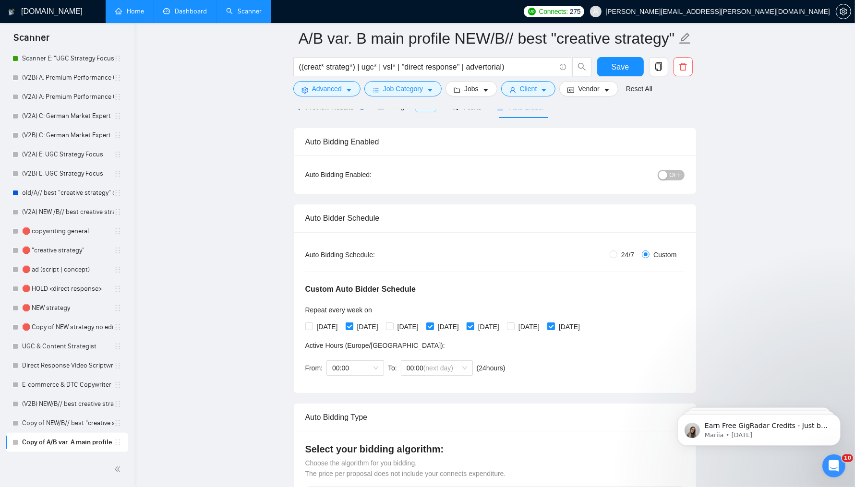
click at [503, 327] on span "[DATE]" at bounding box center [488, 327] width 29 height 11
click at [473, 327] on input "[DATE]" at bounding box center [470, 326] width 7 height 7
checkbox input "false"
click at [514, 325] on input "[DATE]" at bounding box center [510, 326] width 7 height 7
checkbox input "true"
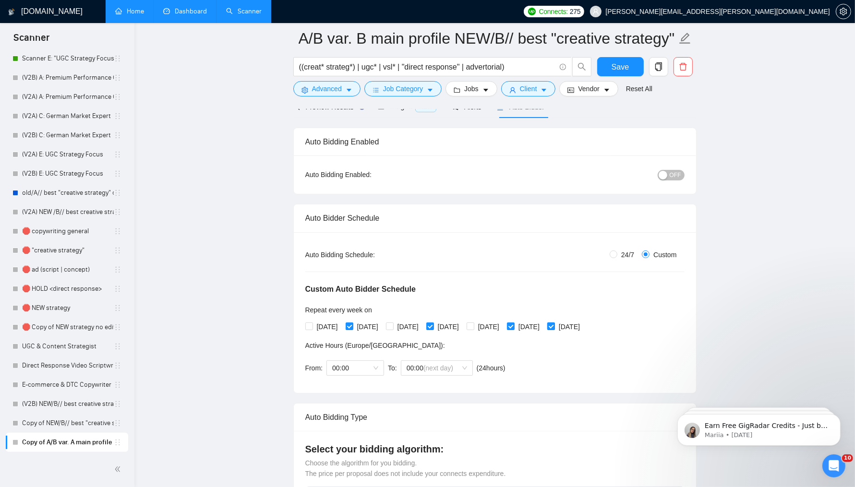
click at [554, 326] on input "[DATE]" at bounding box center [550, 326] width 7 height 7
checkbox input "false"
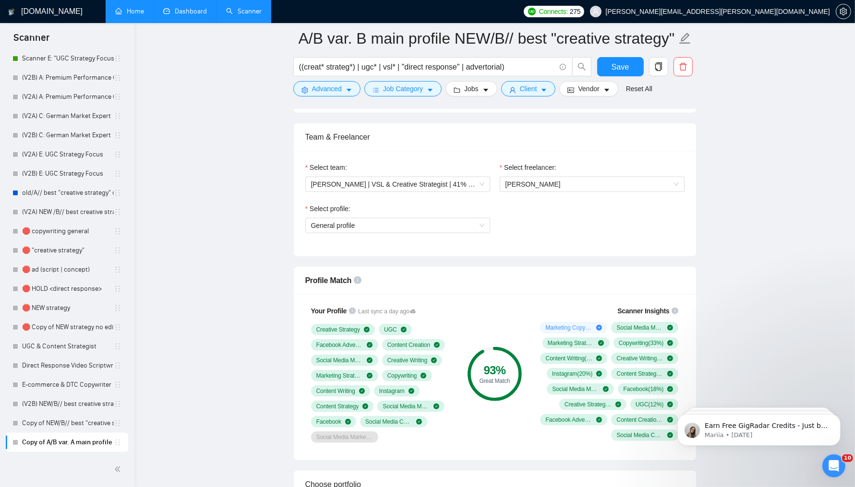
scroll to position [596, 0]
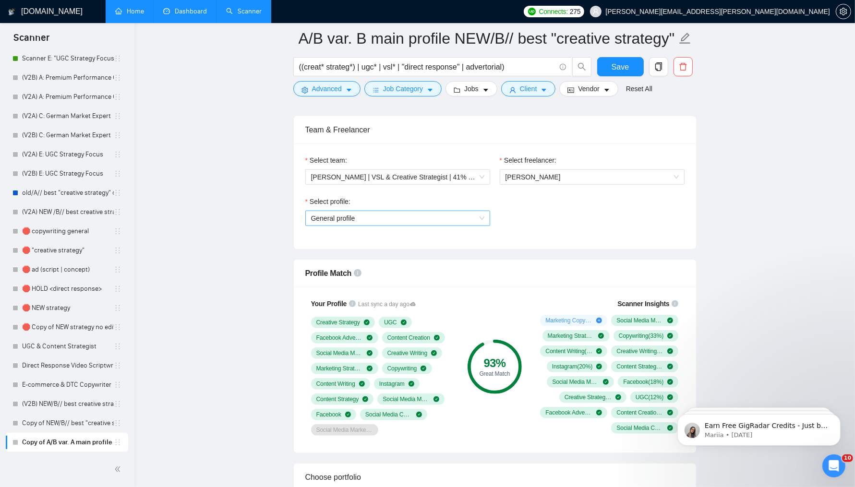
click at [367, 219] on span "General profile" at bounding box center [397, 218] width 173 height 14
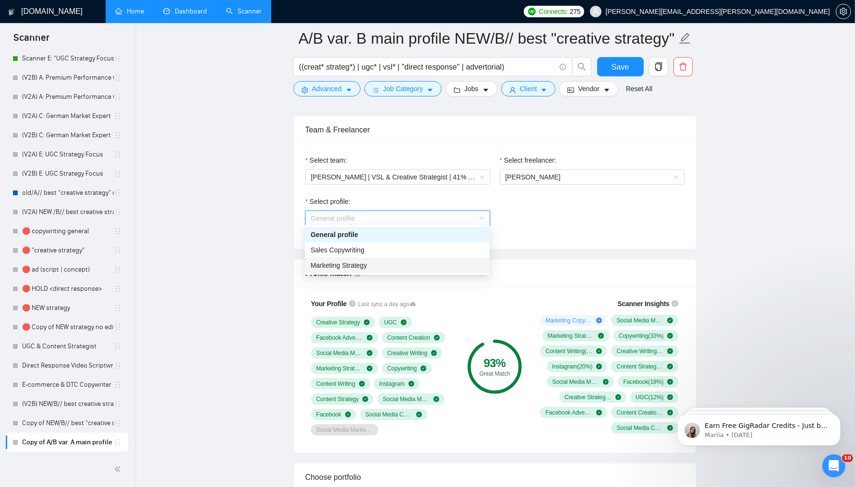
click at [365, 262] on span "Marketing Strategy" at bounding box center [339, 266] width 57 height 8
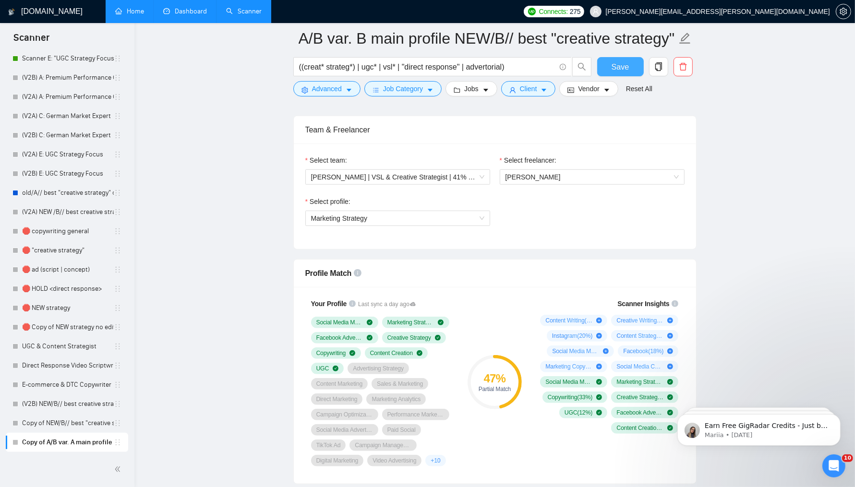
click at [608, 66] on button "Save" at bounding box center [620, 66] width 47 height 19
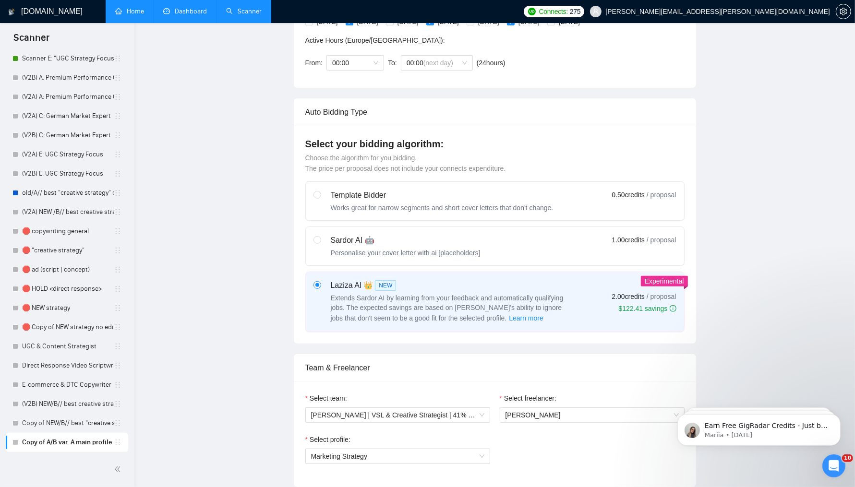
scroll to position [0, 0]
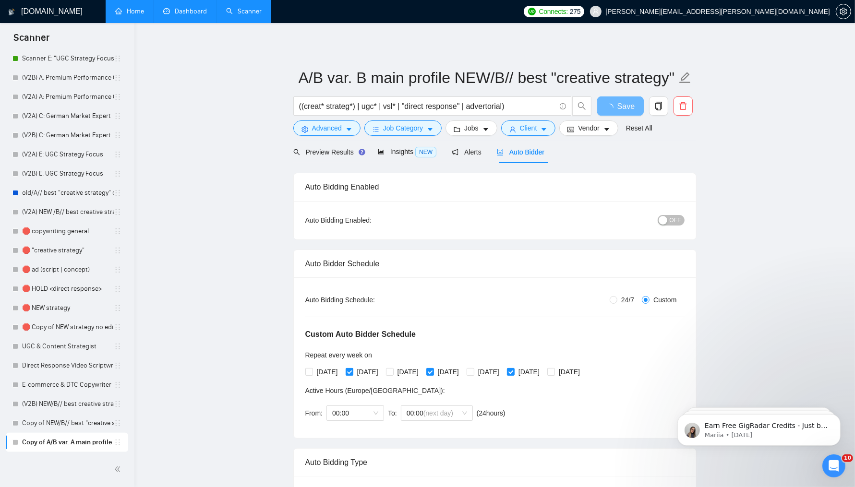
click at [674, 215] on span "OFF" at bounding box center [676, 220] width 12 height 11
click at [621, 106] on span "Save" at bounding box center [620, 106] width 17 height 12
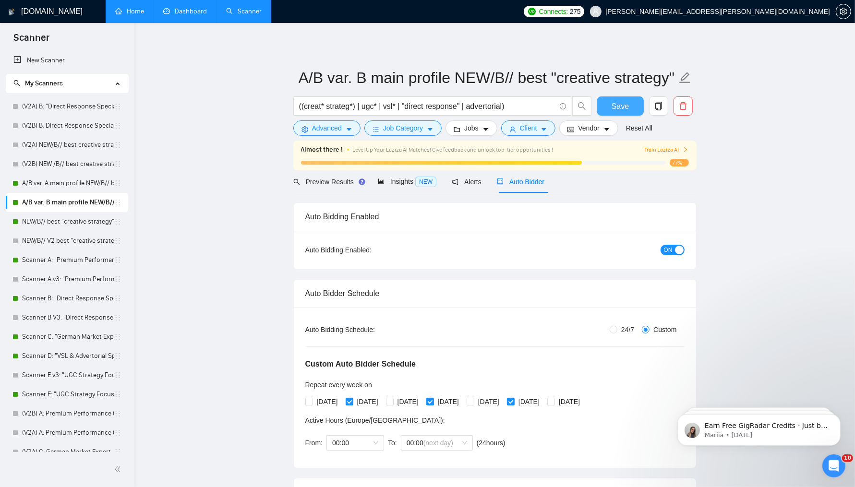
click at [613, 111] on span "Save" at bounding box center [620, 106] width 17 height 12
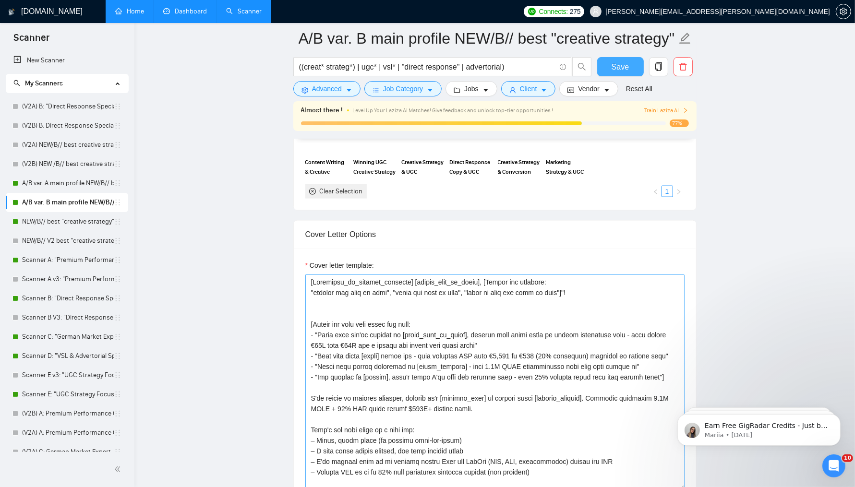
scroll to position [1061, 0]
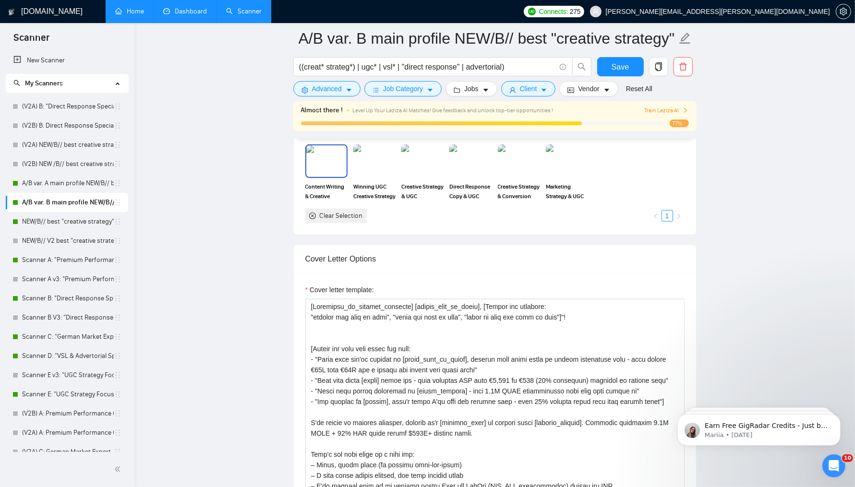
click at [329, 172] on img at bounding box center [326, 161] width 40 height 32
click at [377, 160] on img at bounding box center [374, 161] width 40 height 32
click at [434, 160] on img at bounding box center [422, 161] width 40 height 32
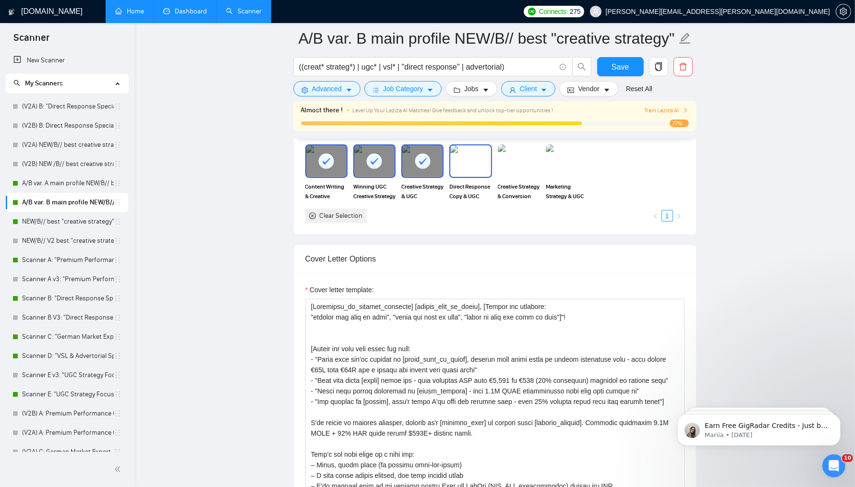
click at [479, 160] on img at bounding box center [470, 161] width 40 height 32
click at [513, 159] on img at bounding box center [519, 161] width 40 height 32
click at [560, 158] on img at bounding box center [567, 161] width 40 height 32
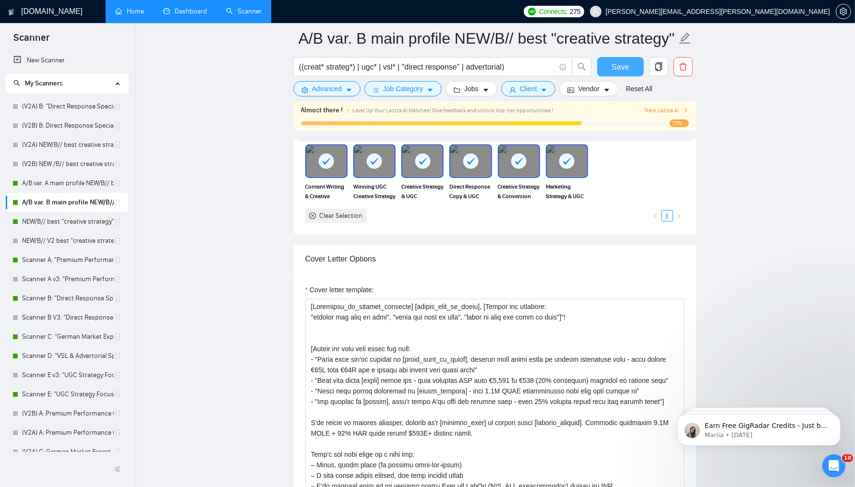
click at [622, 64] on span "Save" at bounding box center [620, 67] width 17 height 12
click at [56, 186] on link "A/B var. A main profile NEW/B// best "creative strategy" cover letter" at bounding box center [68, 183] width 92 height 19
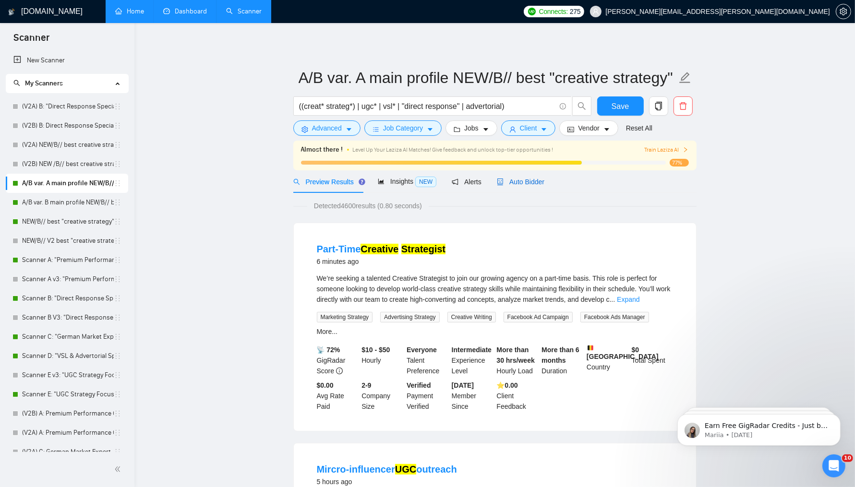
click at [514, 182] on span "Auto Bidder" at bounding box center [521, 182] width 48 height 8
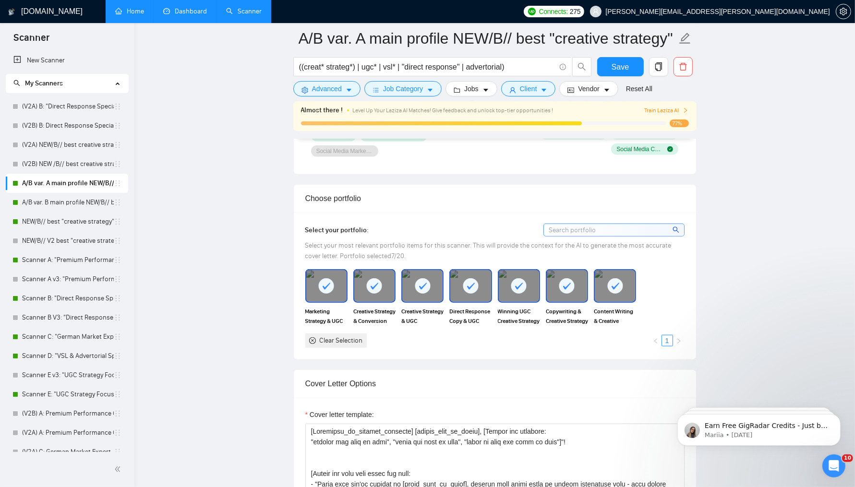
scroll to position [667, 0]
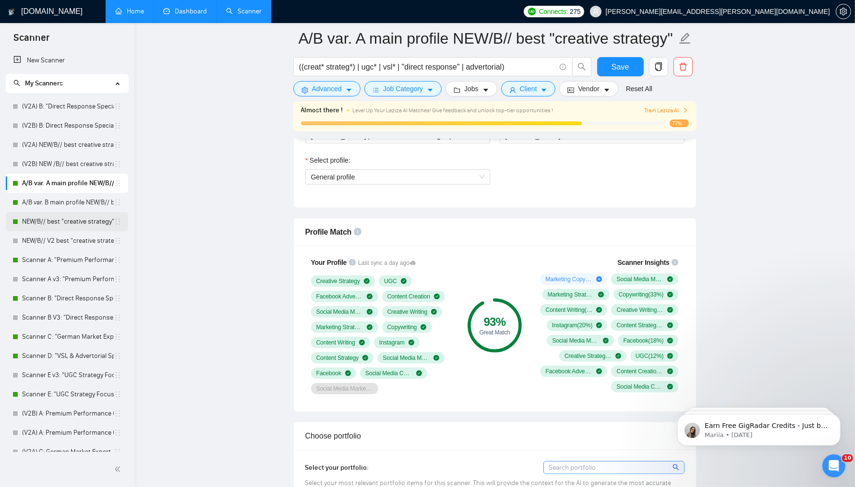
click at [66, 214] on link "NEW/B// best "creative strategy" cover letter" at bounding box center [68, 221] width 92 height 19
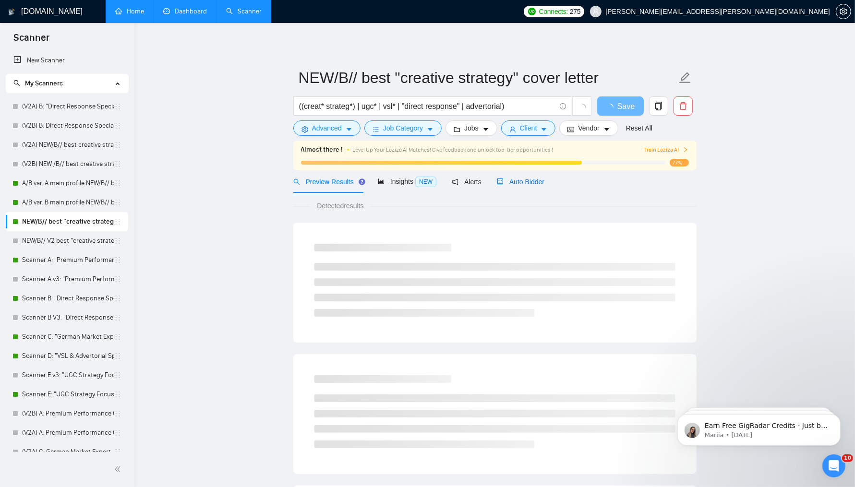
click at [523, 182] on span "Auto Bidder" at bounding box center [521, 182] width 48 height 8
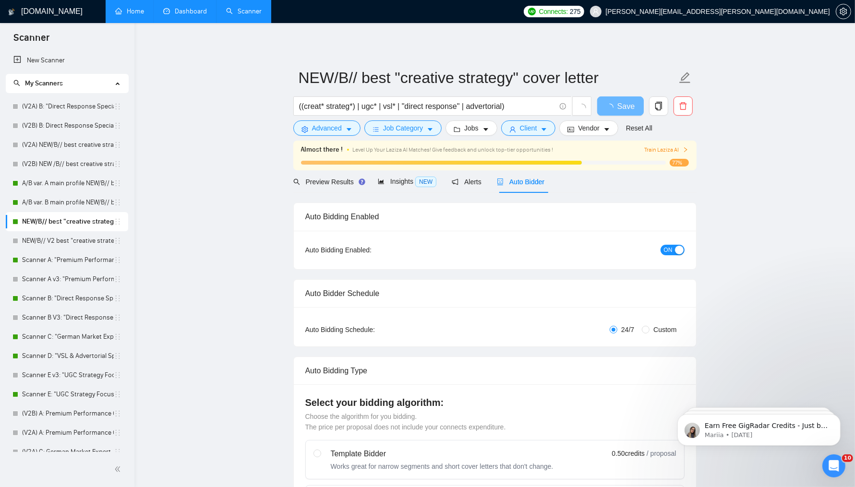
radio input "false"
radio input "true"
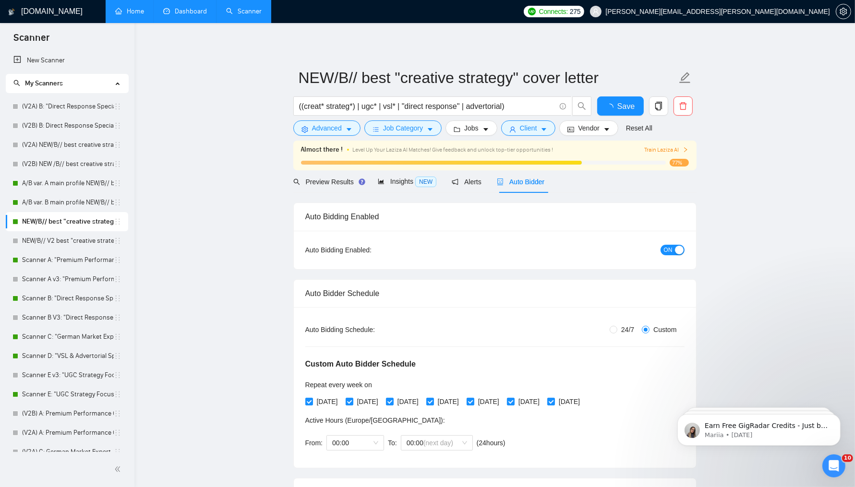
click at [672, 248] on span "ON" at bounding box center [668, 250] width 9 height 11
click at [616, 103] on span "Save" at bounding box center [620, 106] width 17 height 12
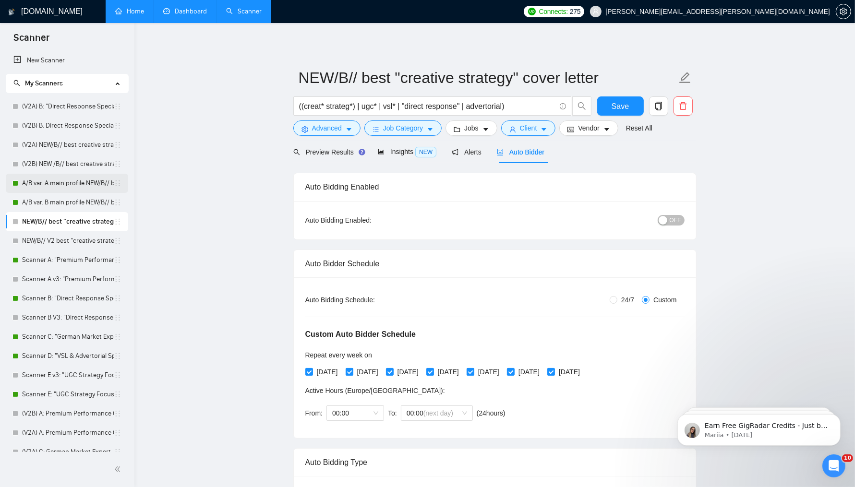
click at [65, 180] on link "A/B var. A main profile NEW/B// best "creative strategy" cover letter" at bounding box center [68, 183] width 92 height 19
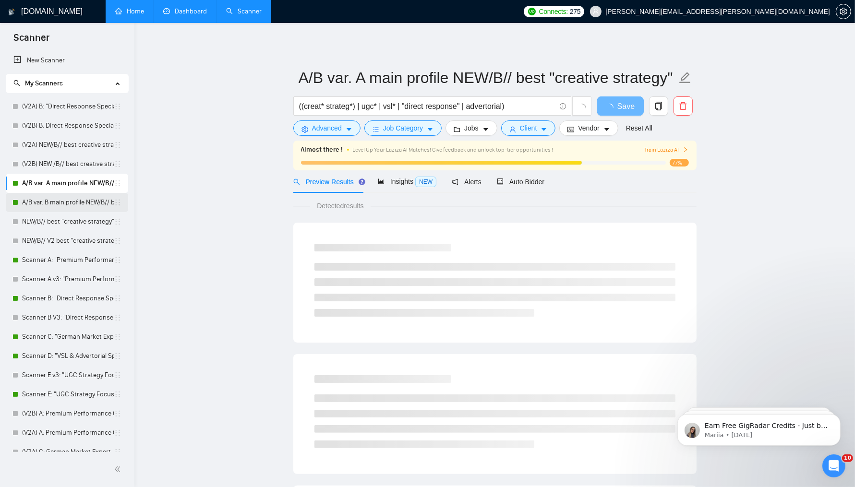
click at [73, 203] on link "A/B var. B main profile NEW/B// best "creative strategy" cover letter" at bounding box center [68, 202] width 92 height 19
click at [51, 183] on link "A/B var. A main profile NEW/B// best "creative strategy" cover letter" at bounding box center [68, 183] width 92 height 19
click at [76, 205] on link "A/B var. B main profile NEW/B// best "creative strategy" cover letter" at bounding box center [68, 202] width 92 height 19
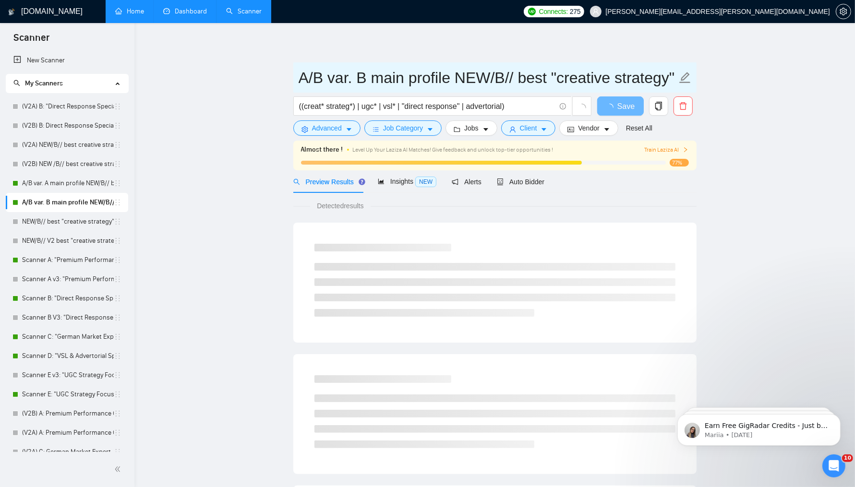
click at [382, 79] on input "A/B var. B main profile NEW/B// best "creative strategy" cover letter" at bounding box center [488, 78] width 378 height 24
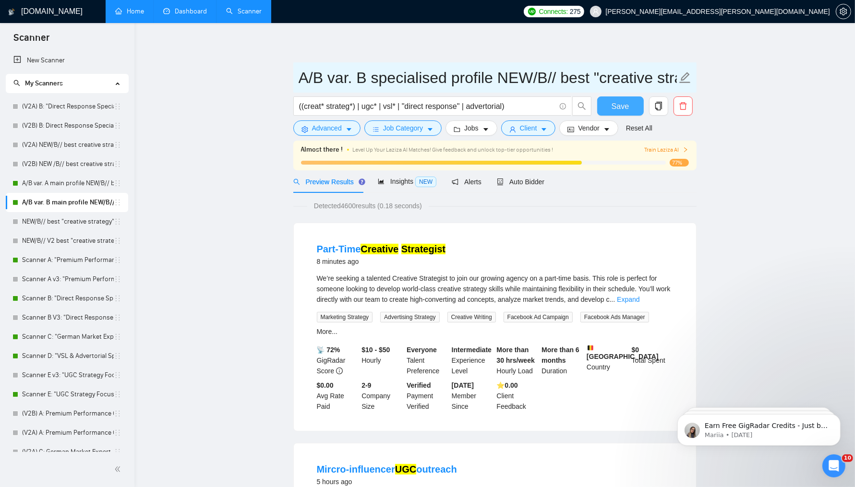
type input "A/B var. B specialised profile NEW/B// best "creative strategy" cover letter"
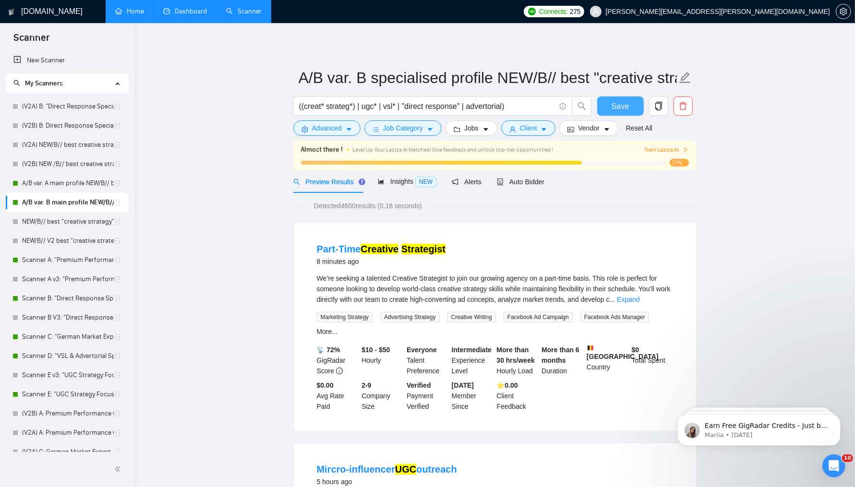
click at [608, 104] on button "Save" at bounding box center [620, 106] width 47 height 19
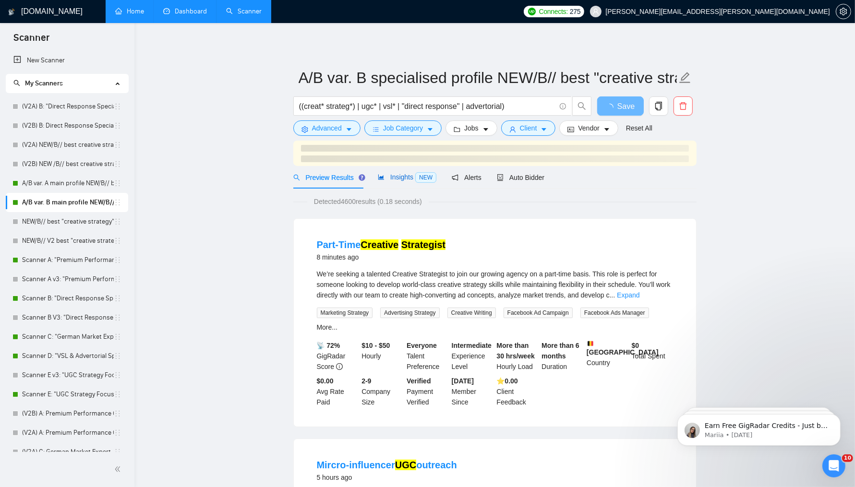
click at [396, 181] on span "Insights NEW" at bounding box center [407, 177] width 59 height 8
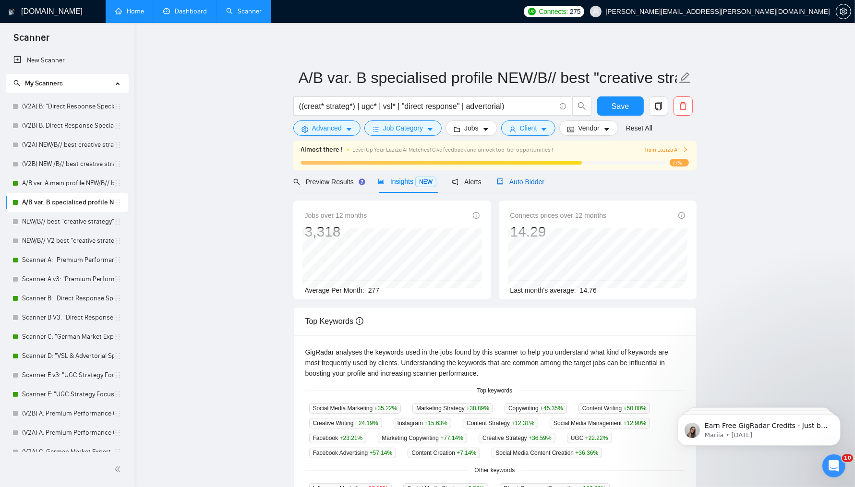
click at [511, 183] on span "Auto Bidder" at bounding box center [521, 182] width 48 height 8
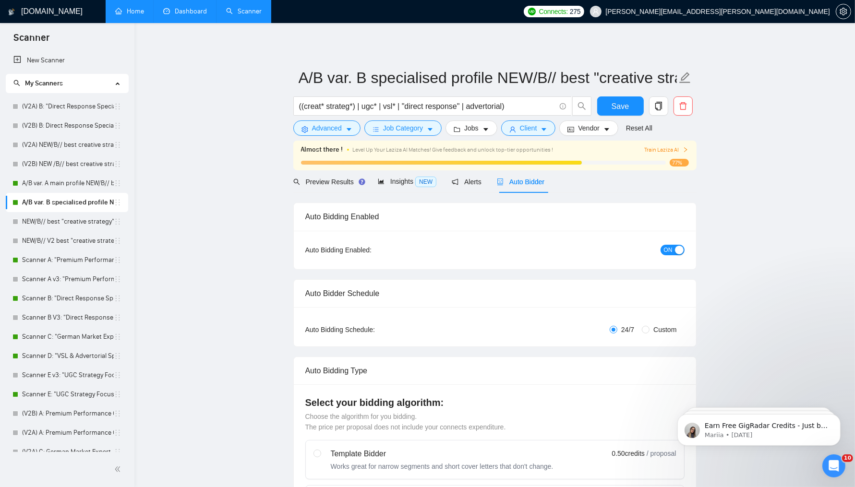
radio input "false"
radio input "true"
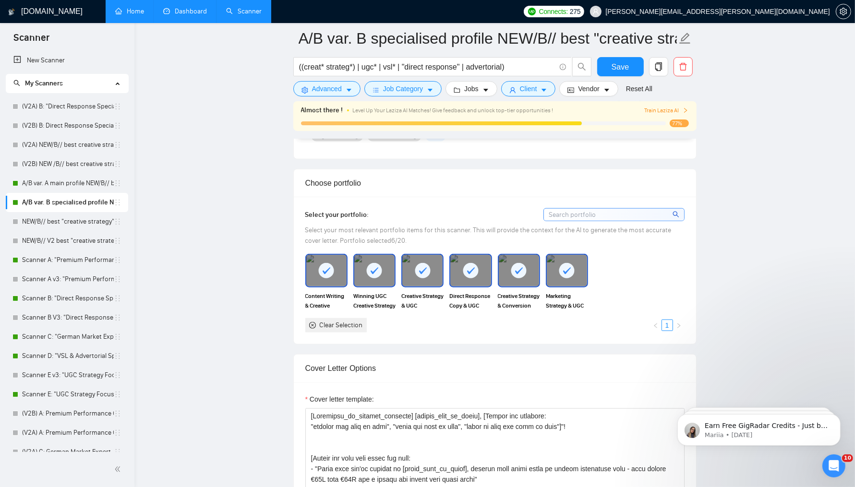
scroll to position [952, 0]
click at [67, 183] on link "A/B var. A main profile NEW/B// best "creative strategy" cover letter" at bounding box center [68, 183] width 92 height 19
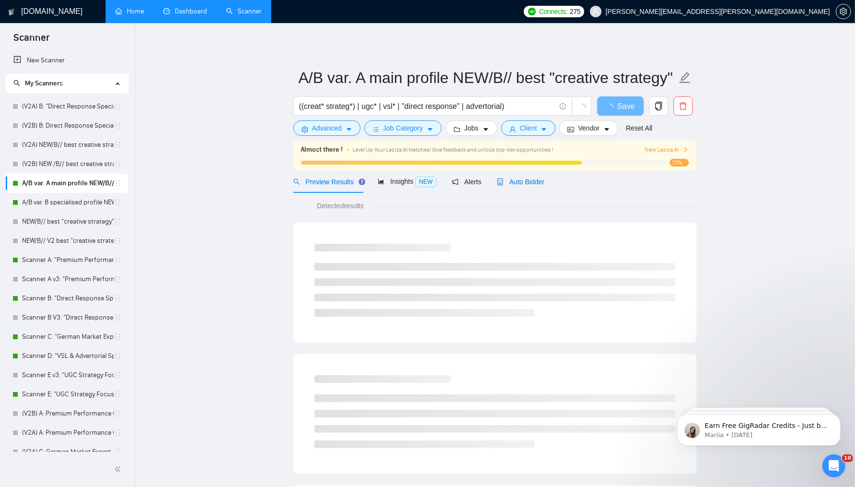
click at [522, 182] on span "Auto Bidder" at bounding box center [521, 182] width 48 height 8
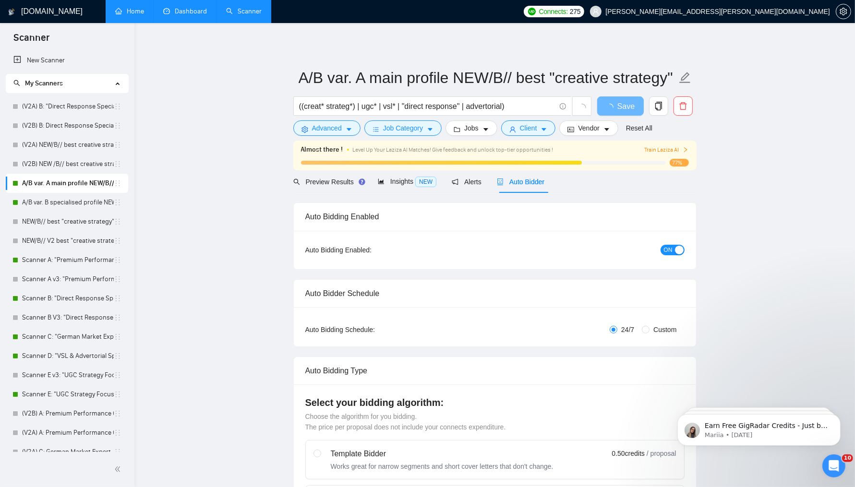
radio input "false"
radio input "true"
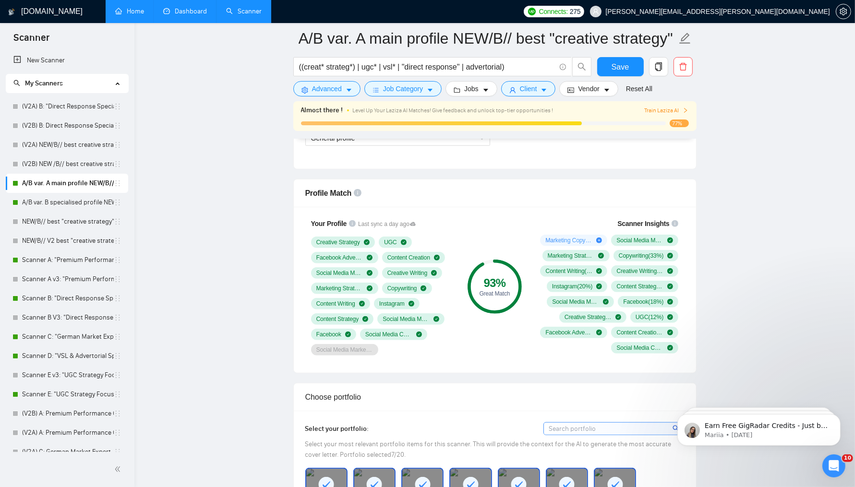
scroll to position [719, 0]
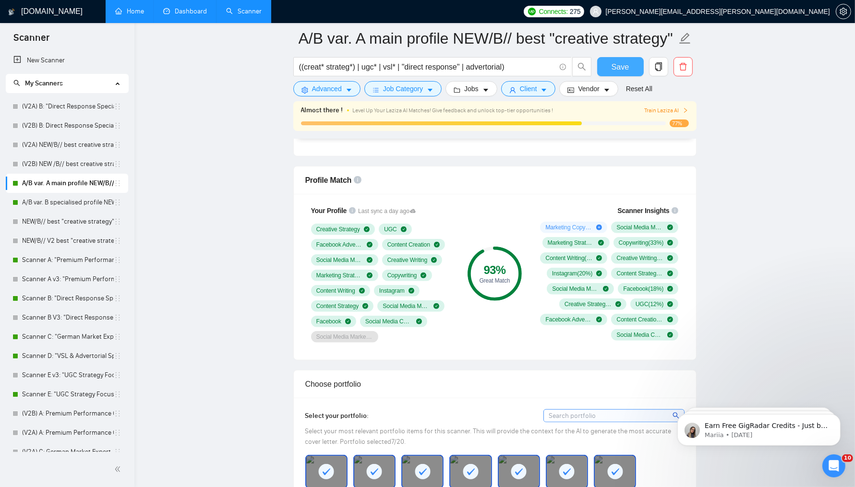
drag, startPoint x: 615, startPoint y: 63, endPoint x: 648, endPoint y: 3, distance: 69.2
click at [615, 63] on span "Save" at bounding box center [620, 67] width 17 height 12
click at [623, 66] on span "Save" at bounding box center [620, 67] width 17 height 12
click at [173, 10] on link "Dashboard" at bounding box center [185, 11] width 44 height 8
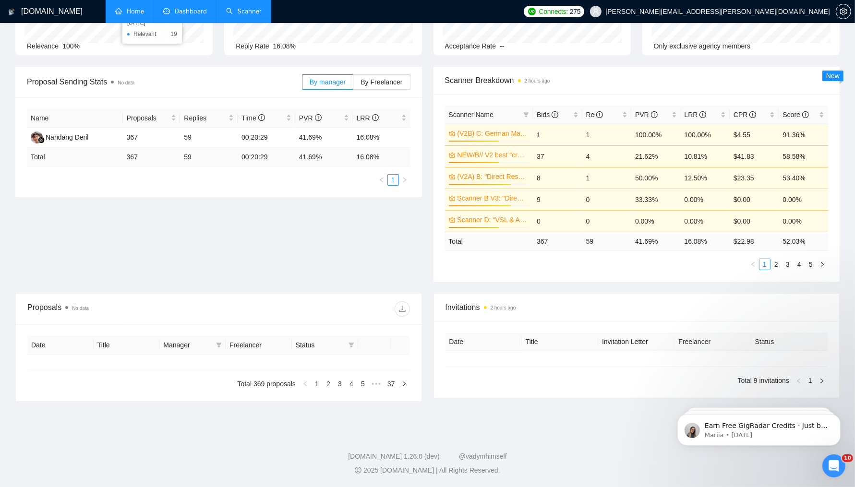
type input "[DATE]"
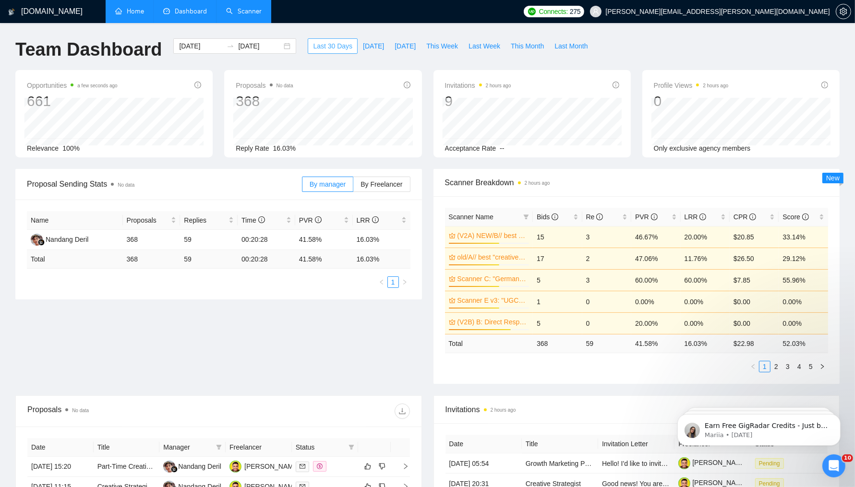
click at [318, 42] on span "Last 30 Days" at bounding box center [332, 46] width 39 height 11
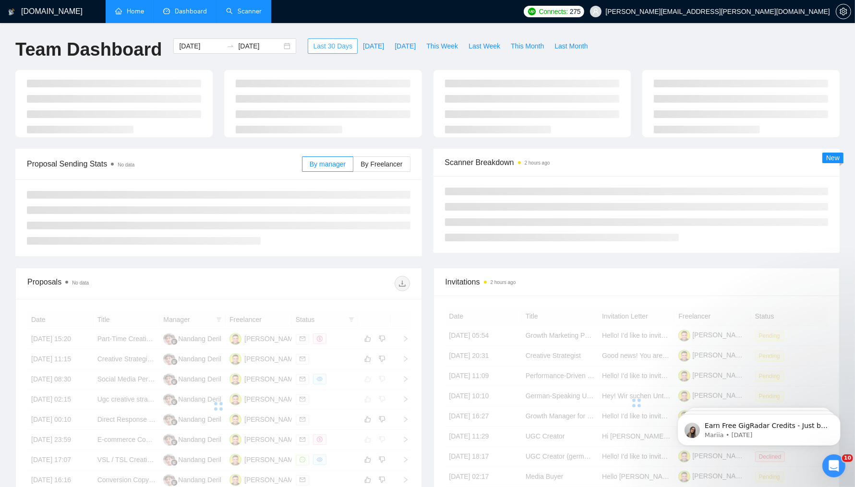
click at [324, 42] on span "Last 30 Days" at bounding box center [332, 46] width 39 height 11
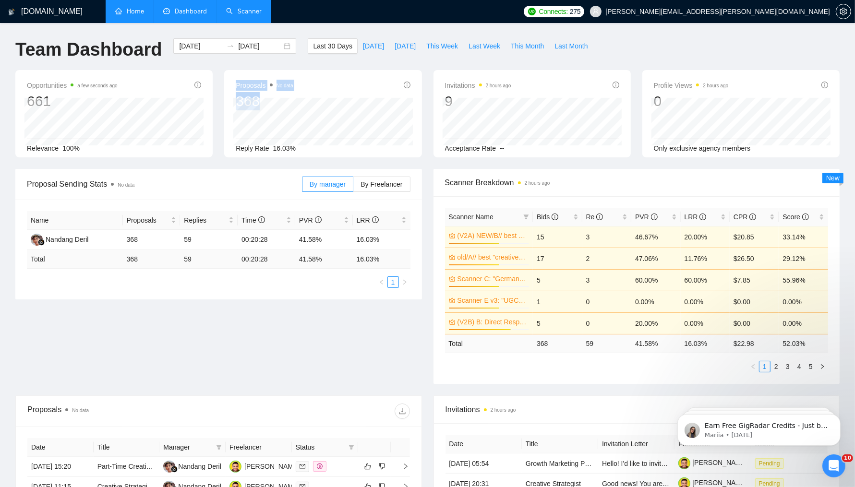
click at [267, 98] on div "Proposals No data 368 Reply Rate 16.03%" at bounding box center [322, 113] width 197 height 87
click at [269, 96] on div "368" at bounding box center [264, 101] width 57 height 18
click at [233, 103] on div "Proposals No data 368 Reply Rate 16.03%" at bounding box center [322, 113] width 197 height 87
drag, startPoint x: 273, startPoint y: 148, endPoint x: 300, endPoint y: 148, distance: 26.9
click at [300, 148] on div "Reply Rate 16.03%" at bounding box center [323, 148] width 174 height 11
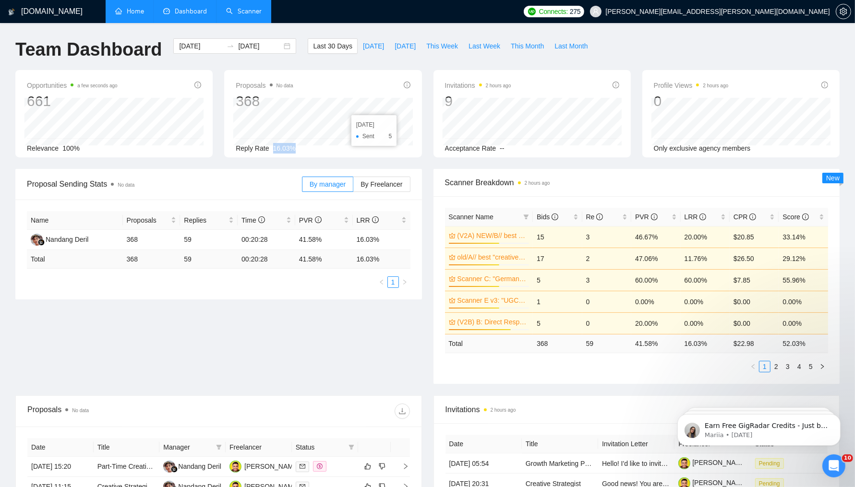
click at [438, 99] on div "Invitations 2 hours ago 9 Acceptance Rate --" at bounding box center [532, 113] width 197 height 87
drag, startPoint x: 449, startPoint y: 81, endPoint x: 515, endPoint y: 82, distance: 65.8
click at [515, 82] on div "Invitations 2 hours ago 9" at bounding box center [532, 95] width 174 height 31
click at [531, 85] on div "Invitations 2 hours ago 9" at bounding box center [532, 95] width 174 height 31
drag, startPoint x: 253, startPoint y: 240, endPoint x: 272, endPoint y: 239, distance: 19.2
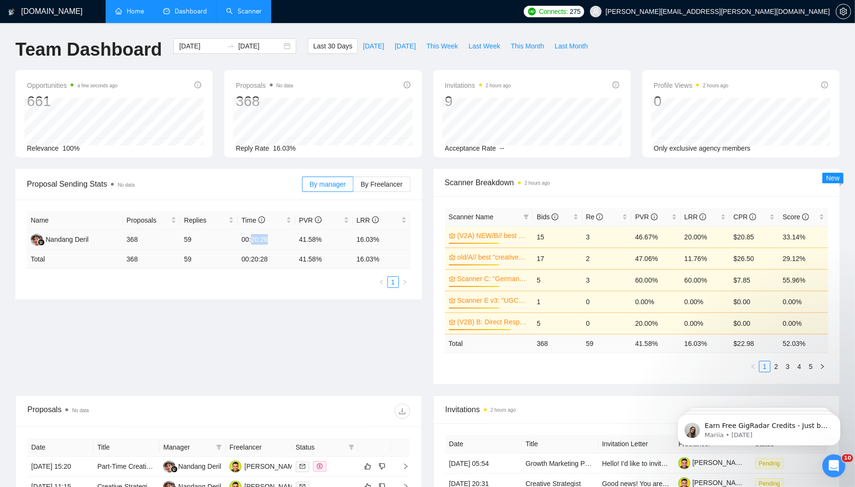
click at [272, 239] on td "00:20:28" at bounding box center [267, 240] width 58 height 20
drag, startPoint x: 274, startPoint y: 240, endPoint x: 255, endPoint y: 238, distance: 19.3
click at [255, 238] on td "00:20:28" at bounding box center [267, 240] width 58 height 20
click at [255, 13] on link "Scanner" at bounding box center [244, 11] width 36 height 8
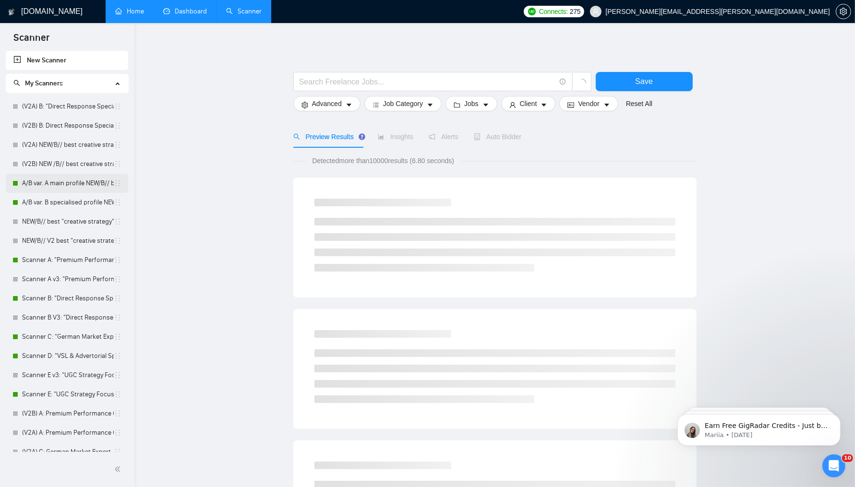
click at [54, 186] on link "A/B var. A main profile NEW/B// best "creative strategy" cover letter" at bounding box center [68, 183] width 92 height 19
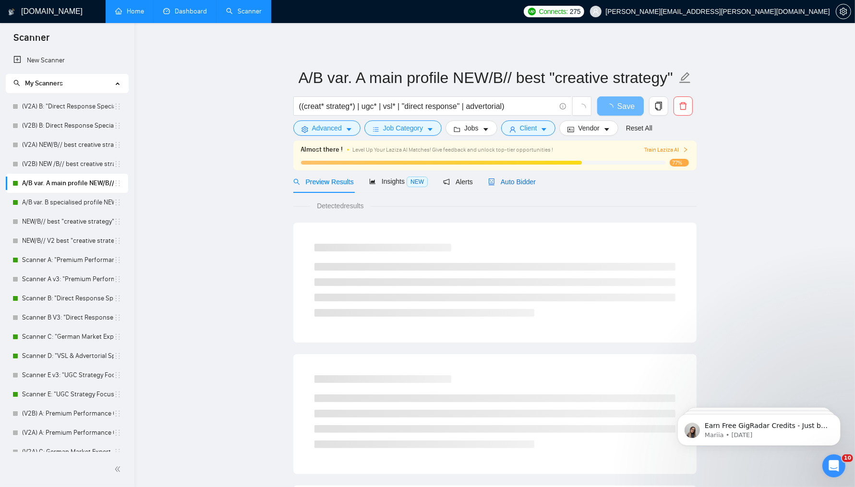
click at [519, 178] on span "Auto Bidder" at bounding box center [512, 182] width 48 height 8
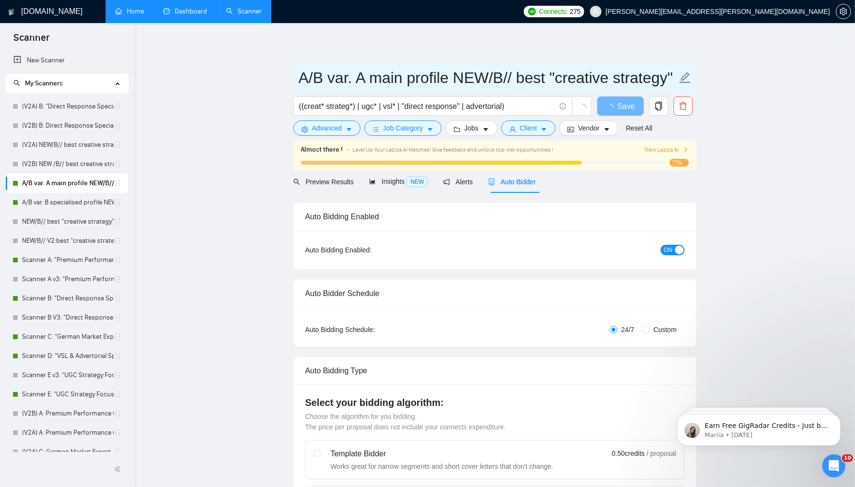
radio input "false"
radio input "true"
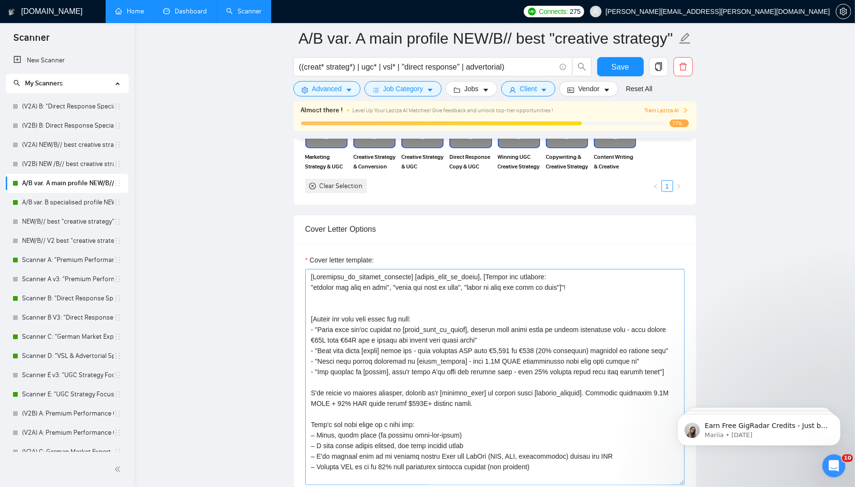
scroll to position [1059, 0]
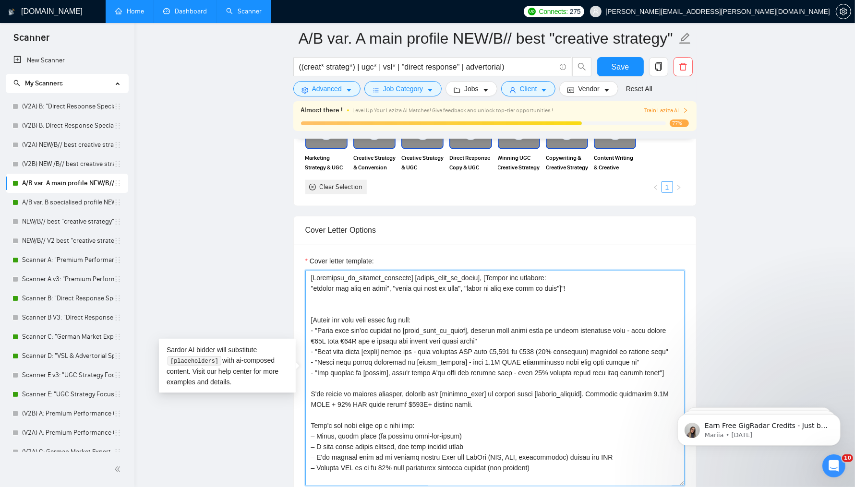
drag, startPoint x: 315, startPoint y: 273, endPoint x: 565, endPoint y: 272, distance: 249.7
click at [565, 272] on textarea "Cover letter template:" at bounding box center [494, 378] width 379 height 216
click at [327, 290] on textarea "Cover letter template:" at bounding box center [494, 378] width 379 height 216
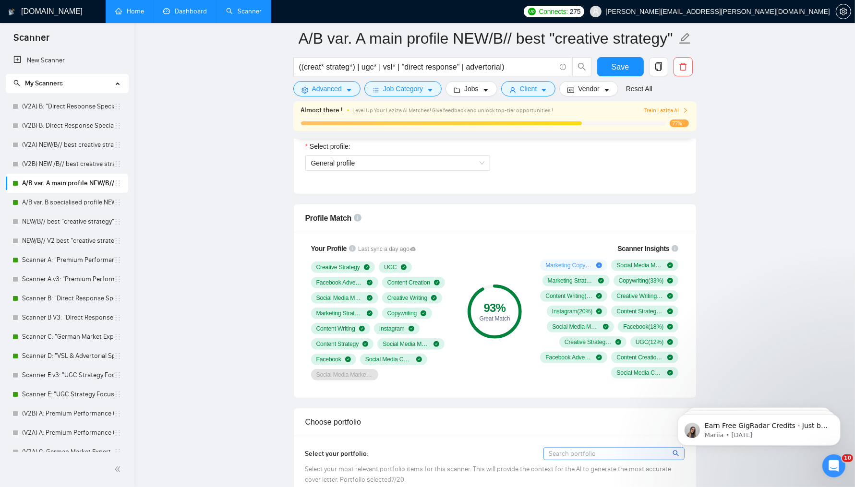
scroll to position [185, 0]
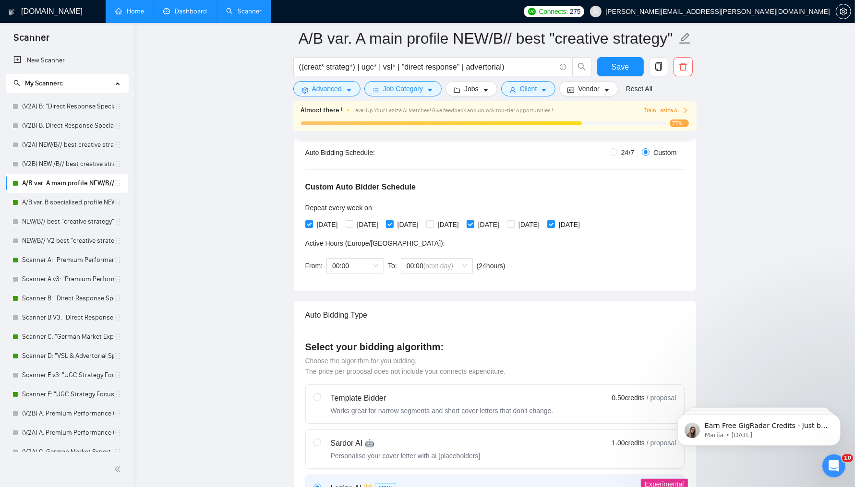
click at [178, 7] on link "Dashboard" at bounding box center [185, 11] width 44 height 8
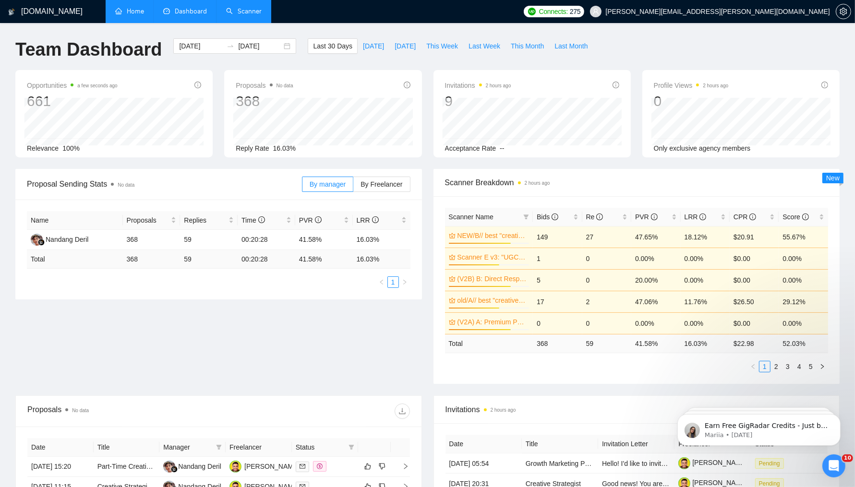
click at [230, 101] on div "Proposals No data 368 [DATE] Sent 16 Replied 4 Reply Rate 16.03%" at bounding box center [322, 113] width 197 height 87
